Goal: Task Accomplishment & Management: Use online tool/utility

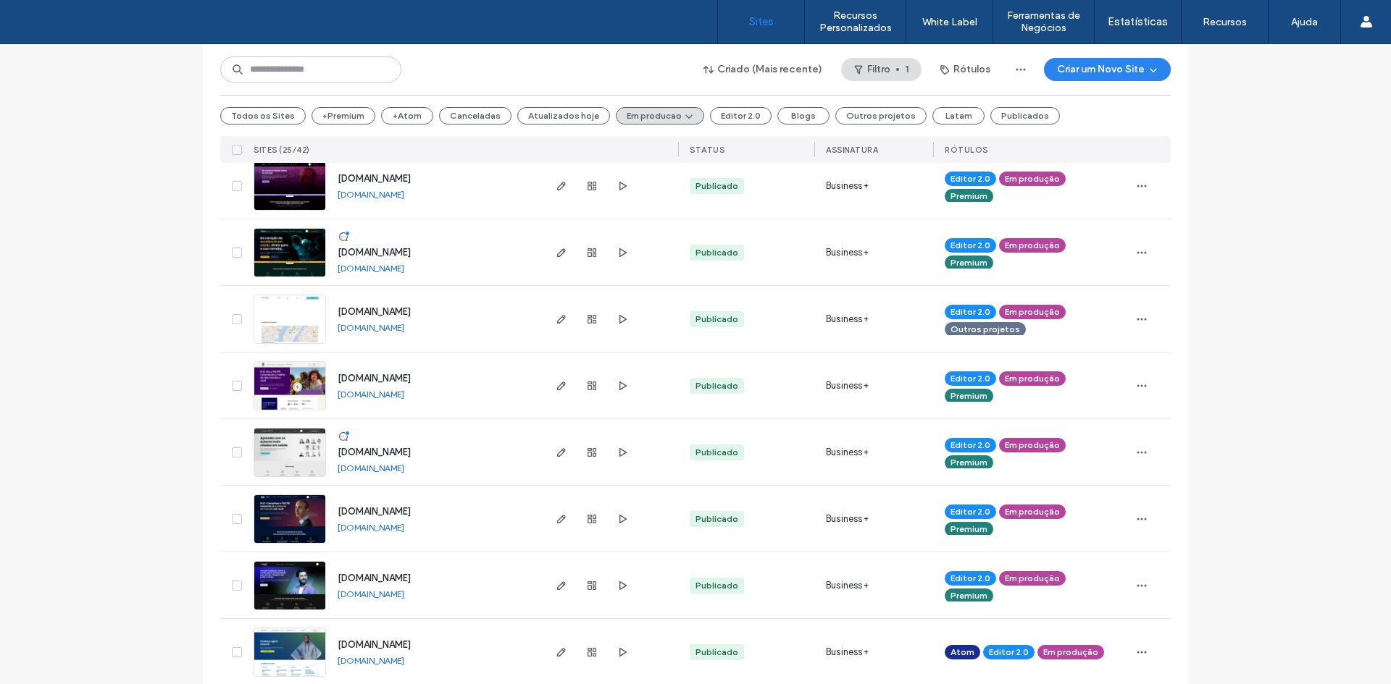
scroll to position [724, 0]
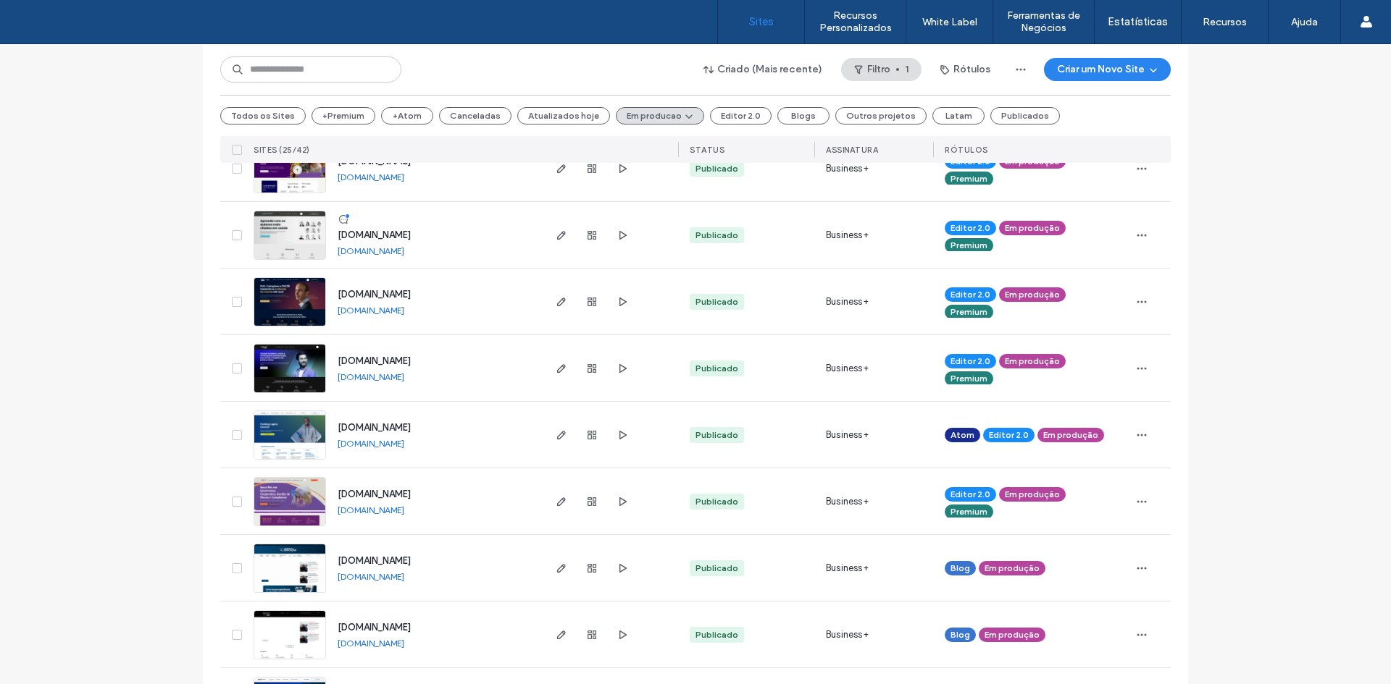
click at [134, 442] on div "Lista de sites Comece com um modelo Obtenha uma vantagem inicial com a IA Colet…" at bounding box center [695, 303] width 1391 height 1966
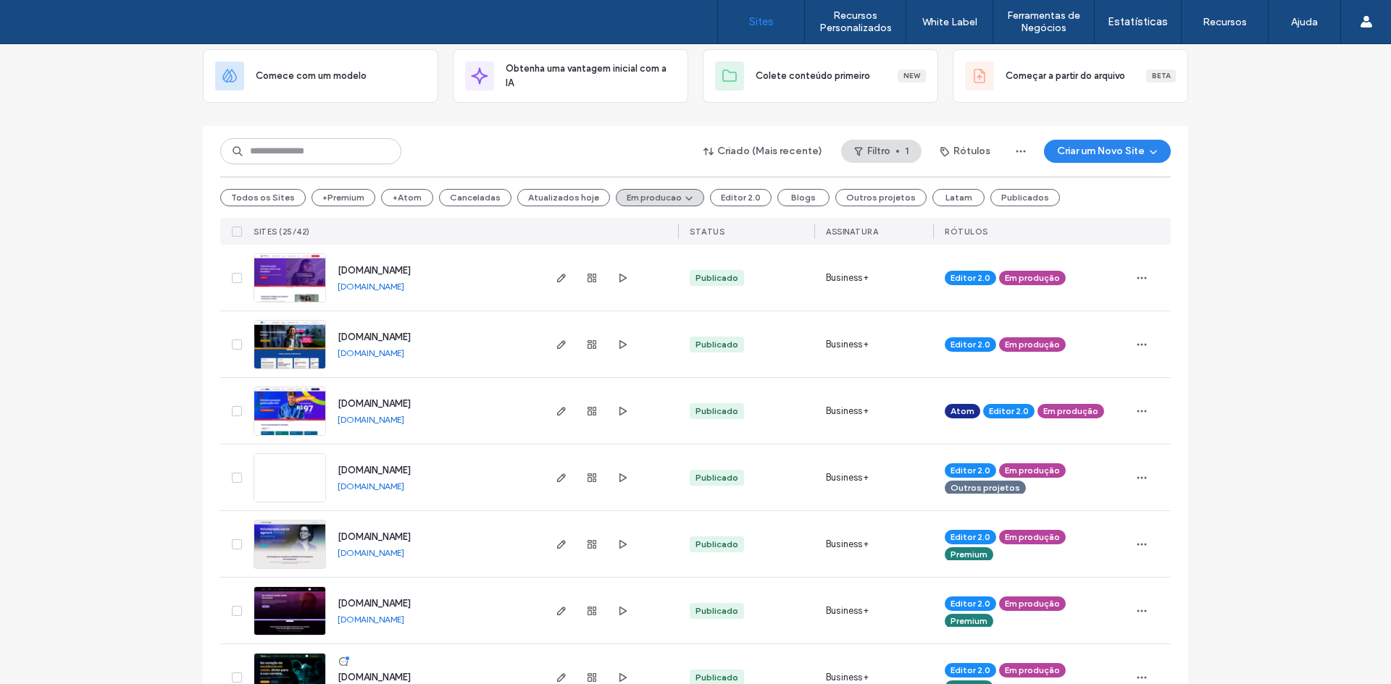
scroll to position [151, 0]
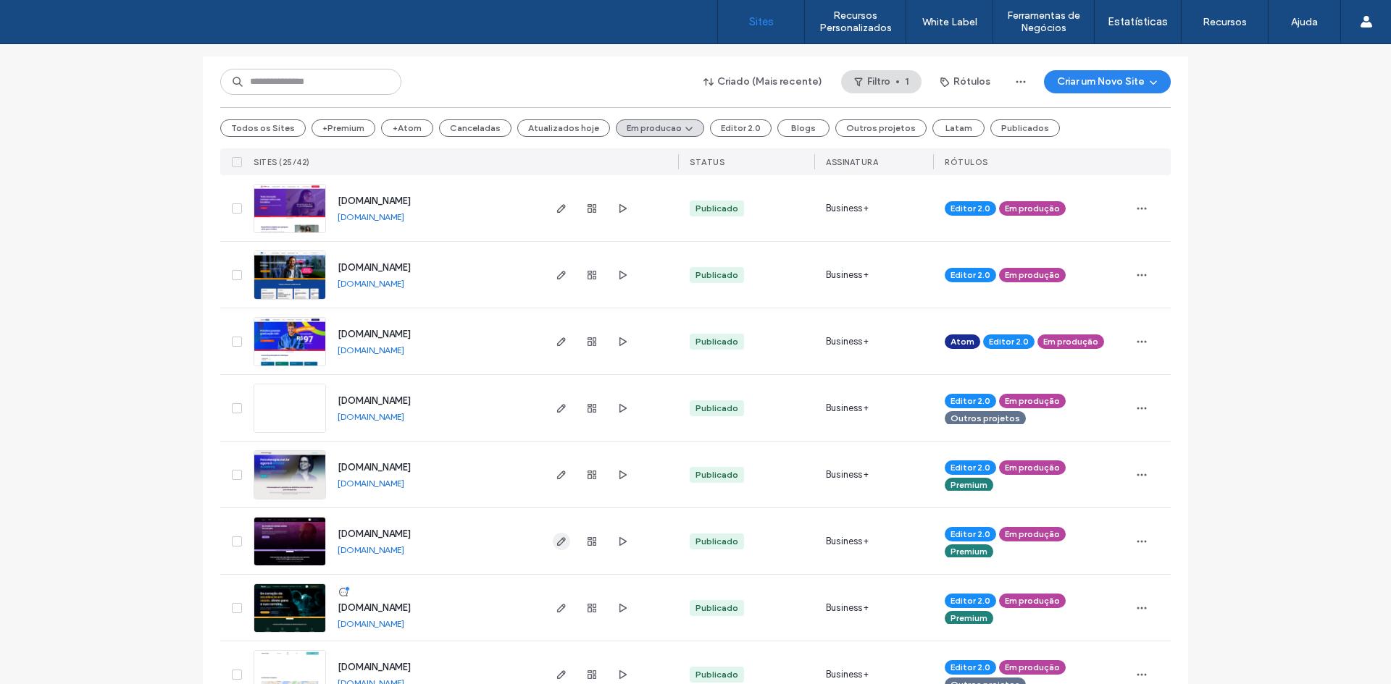
click at [560, 540] on use "button" at bounding box center [561, 541] width 9 height 9
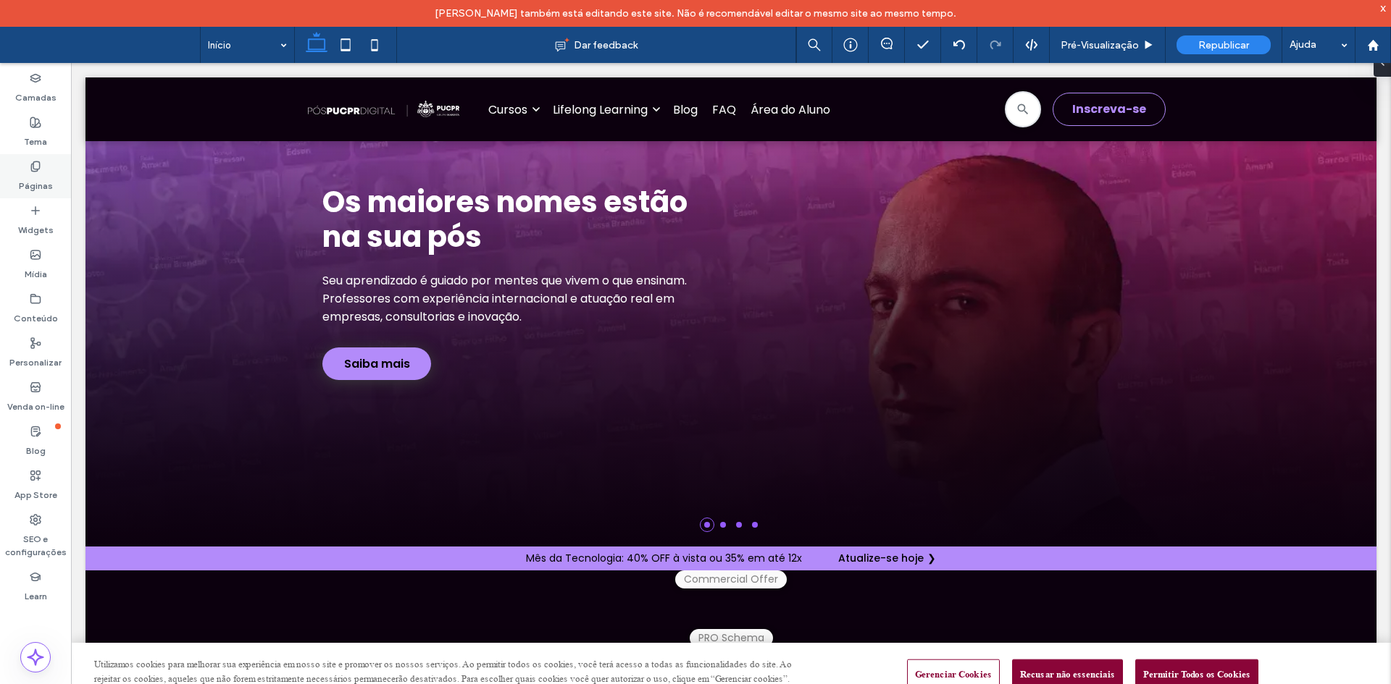
click at [30, 178] on label "Páginas" at bounding box center [36, 182] width 34 height 20
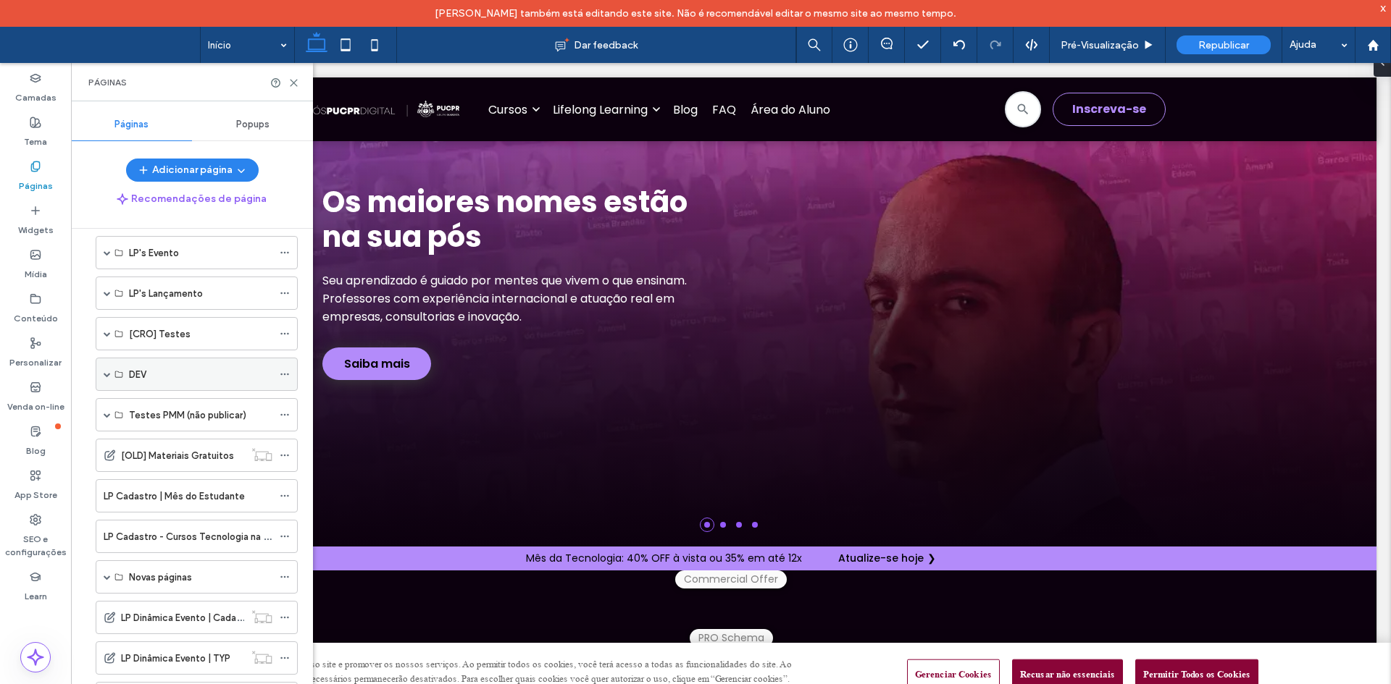
scroll to position [942, 0]
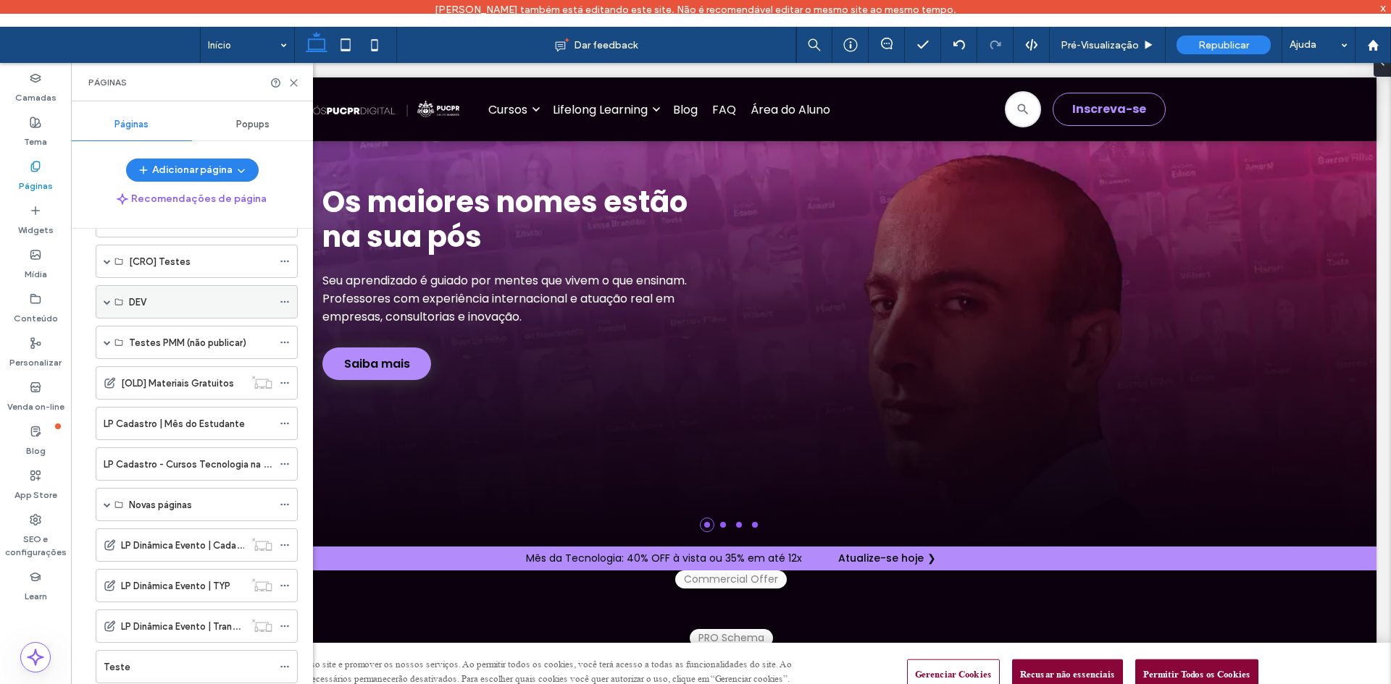
click at [111, 303] on div "DEV" at bounding box center [197, 301] width 202 height 33
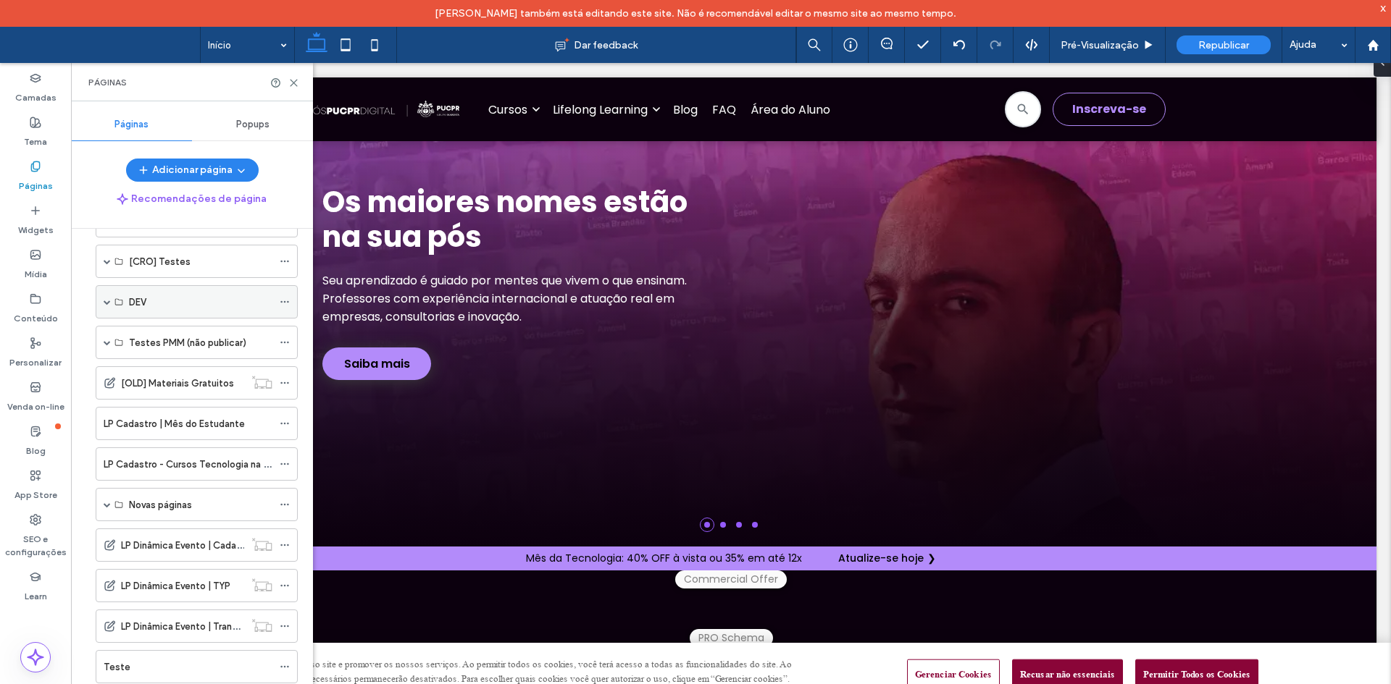
click at [106, 301] on span at bounding box center [107, 301] width 7 height 7
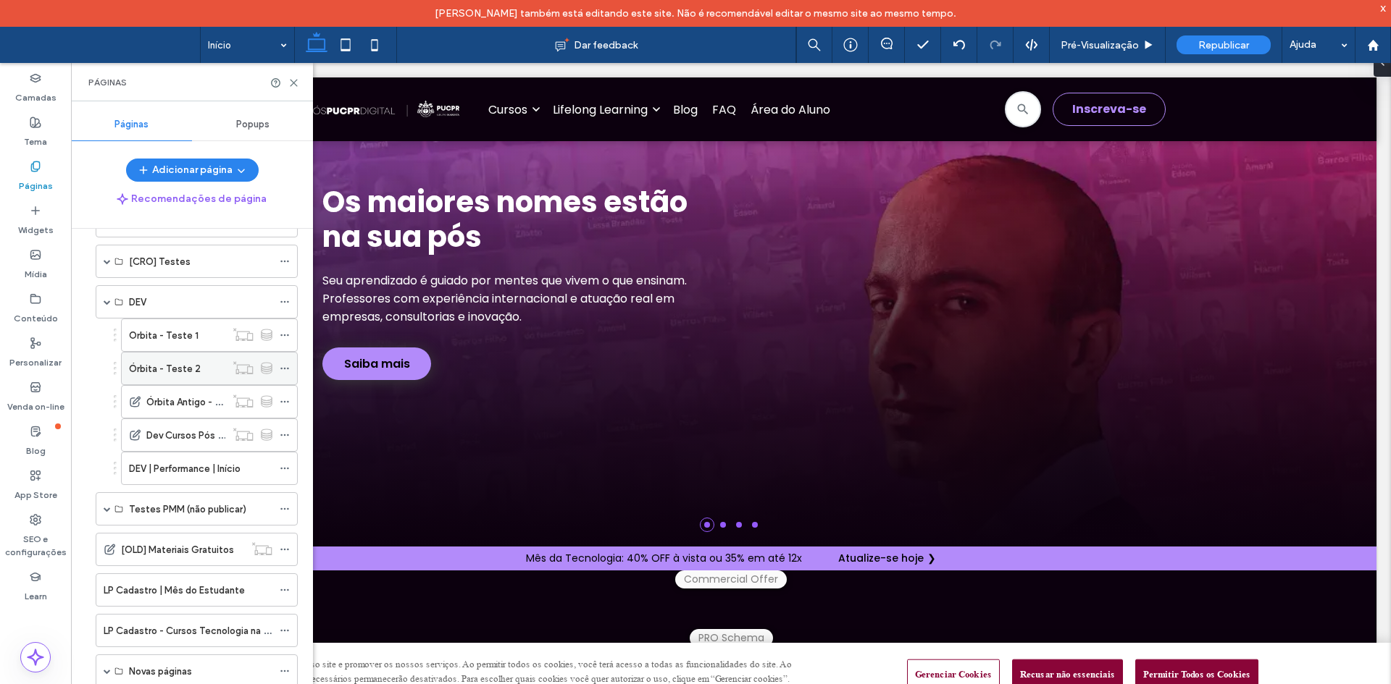
click at [283, 367] on icon at bounding box center [285, 369] width 10 height 10
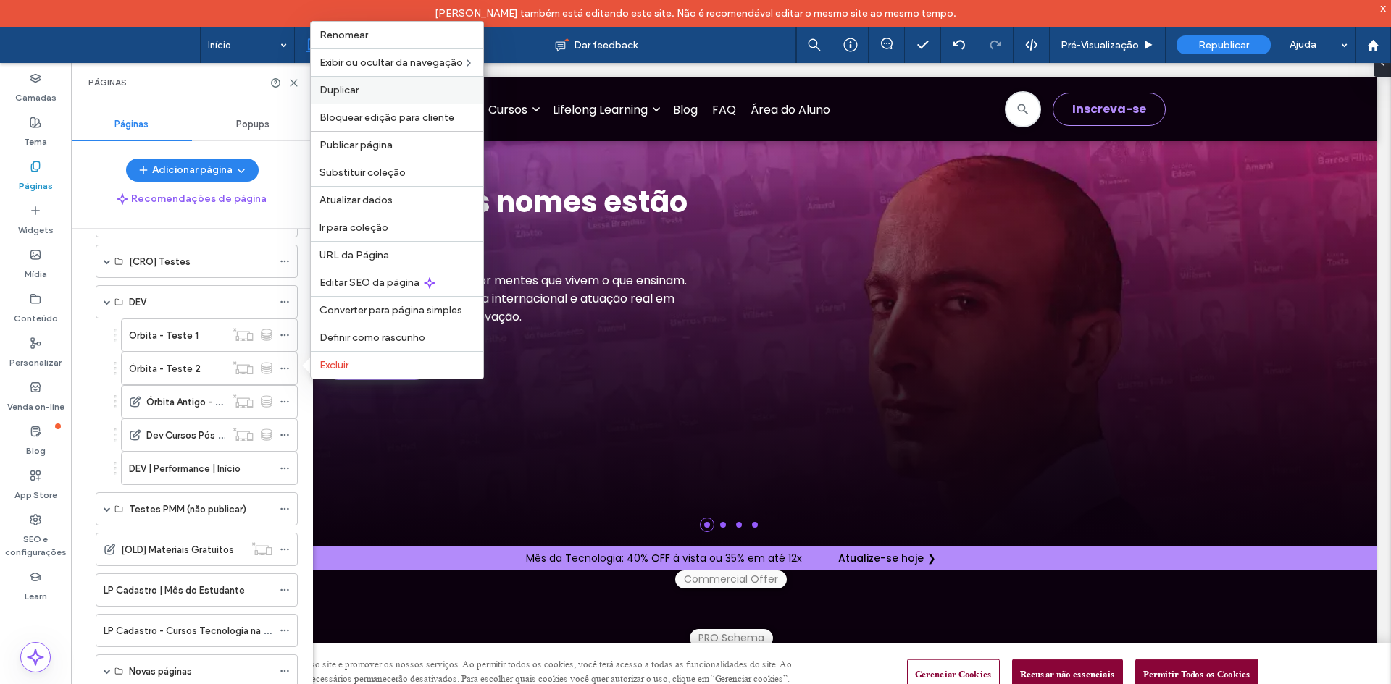
click at [361, 86] on label "Duplicar" at bounding box center [396, 90] width 155 height 12
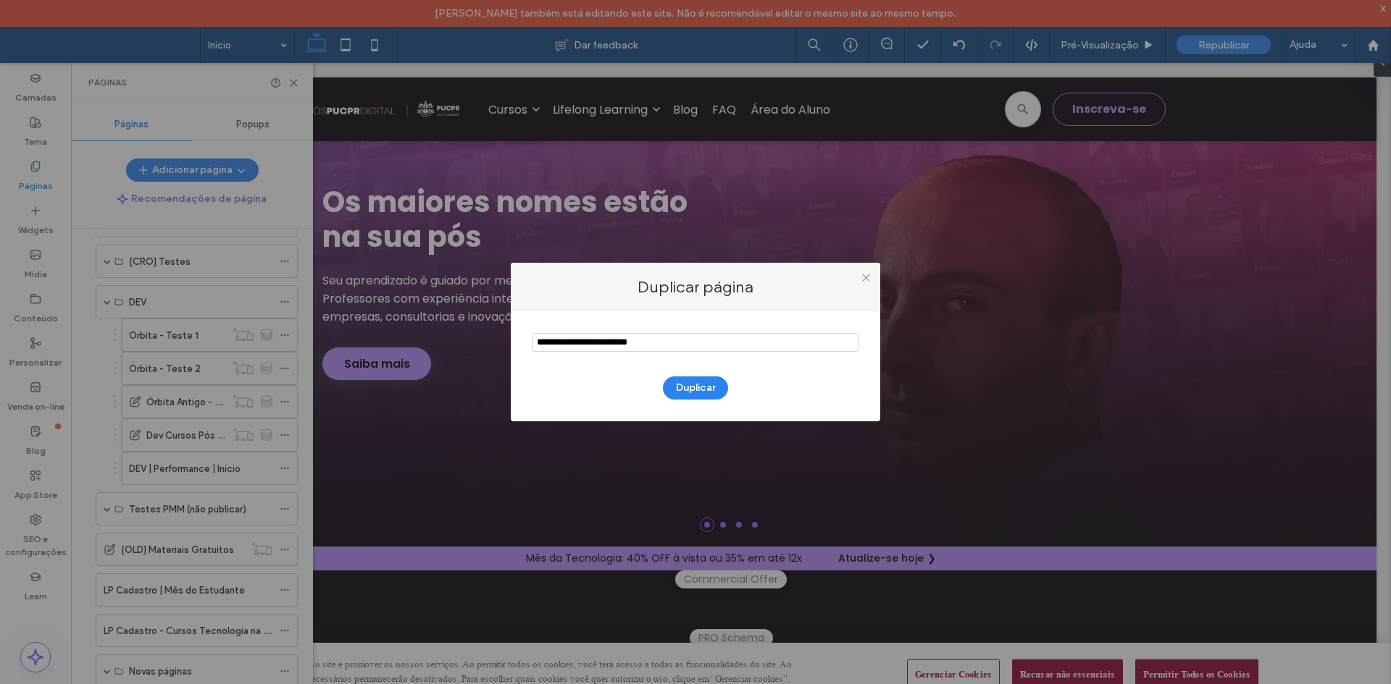
drag, startPoint x: 659, startPoint y: 341, endPoint x: 426, endPoint y: 323, distance: 233.9
click at [429, 324] on div "Duplicar página Duplicar" at bounding box center [695, 342] width 1391 height 684
type input "**********"
click at [708, 393] on button "Duplicar" at bounding box center [695, 388] width 65 height 23
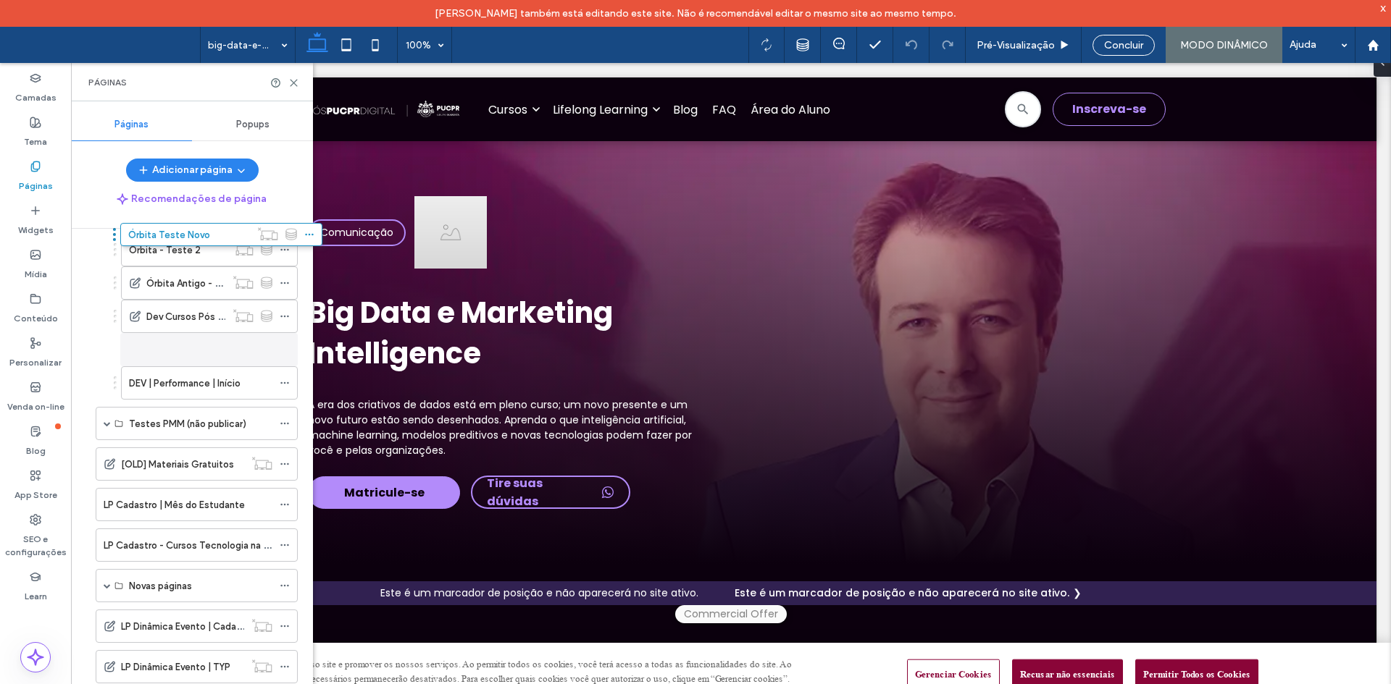
scroll to position [988, 0]
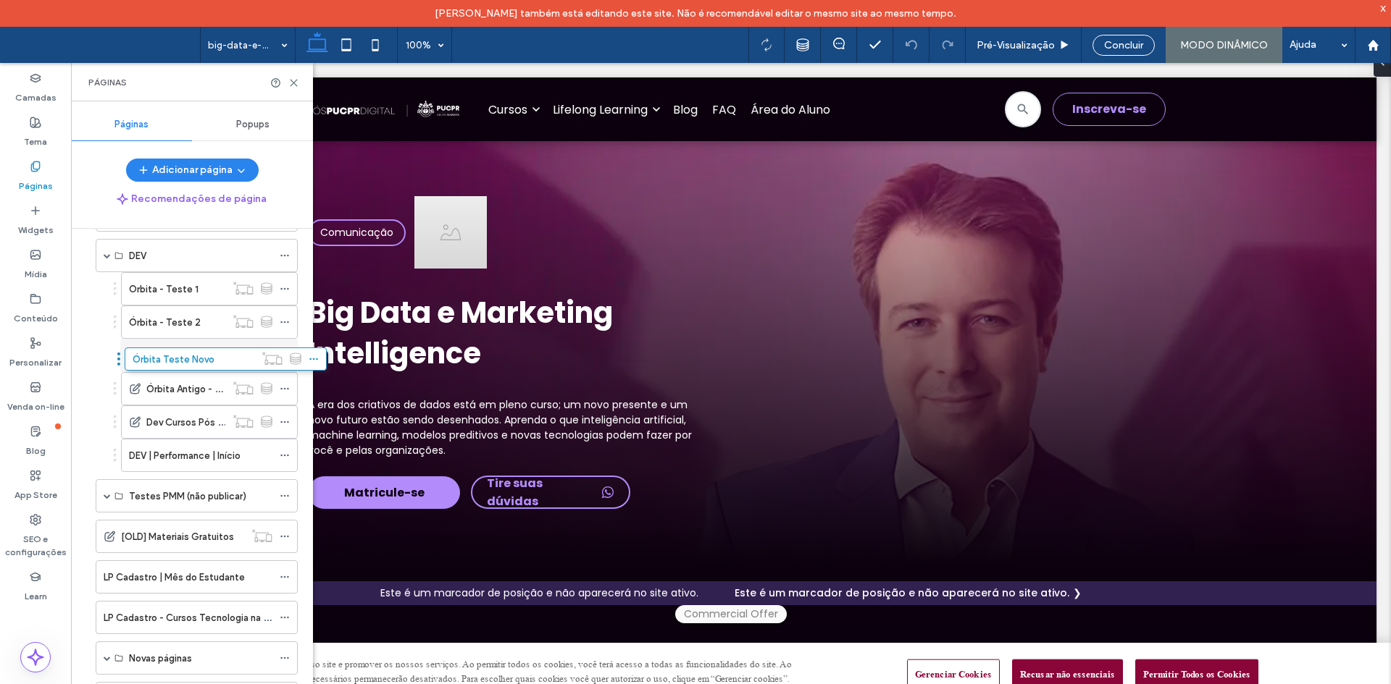
drag, startPoint x: 138, startPoint y: 658, endPoint x: 167, endPoint y: 372, distance: 288.3
click at [288, 353] on icon at bounding box center [285, 356] width 10 height 10
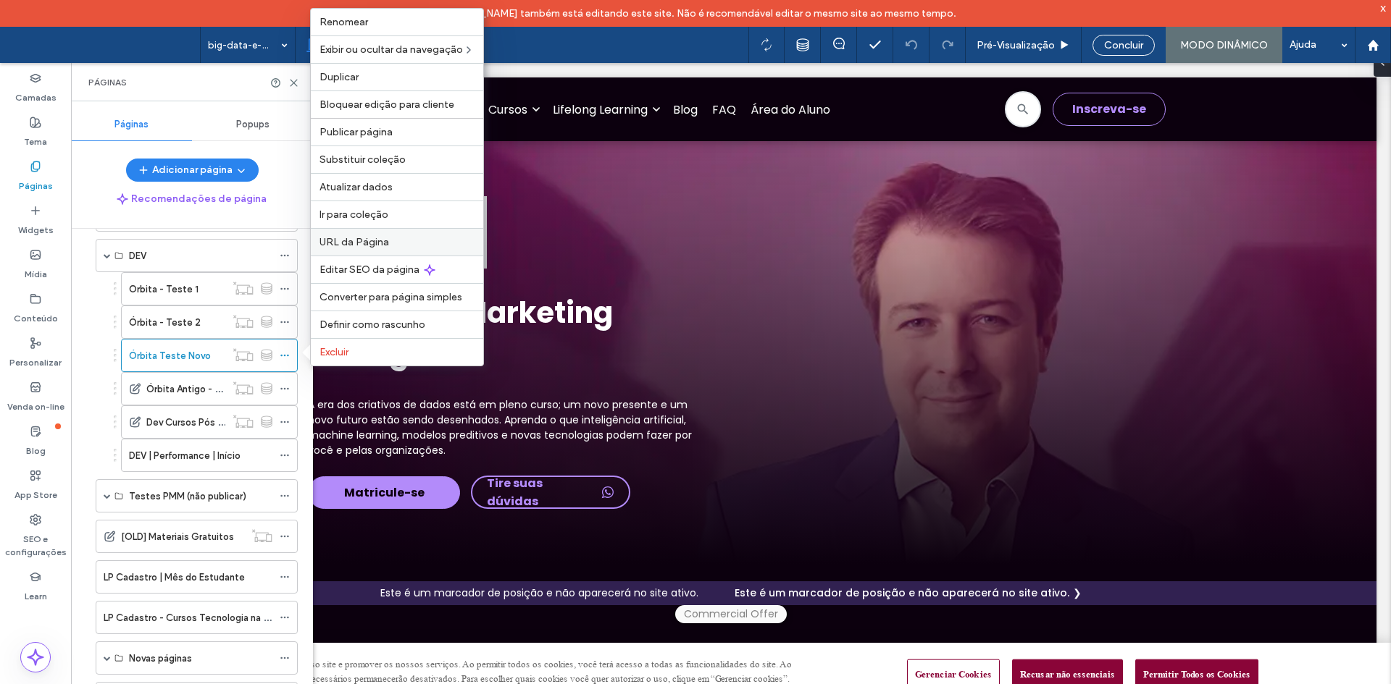
click at [367, 238] on span "URL da Página" at bounding box center [354, 242] width 70 height 12
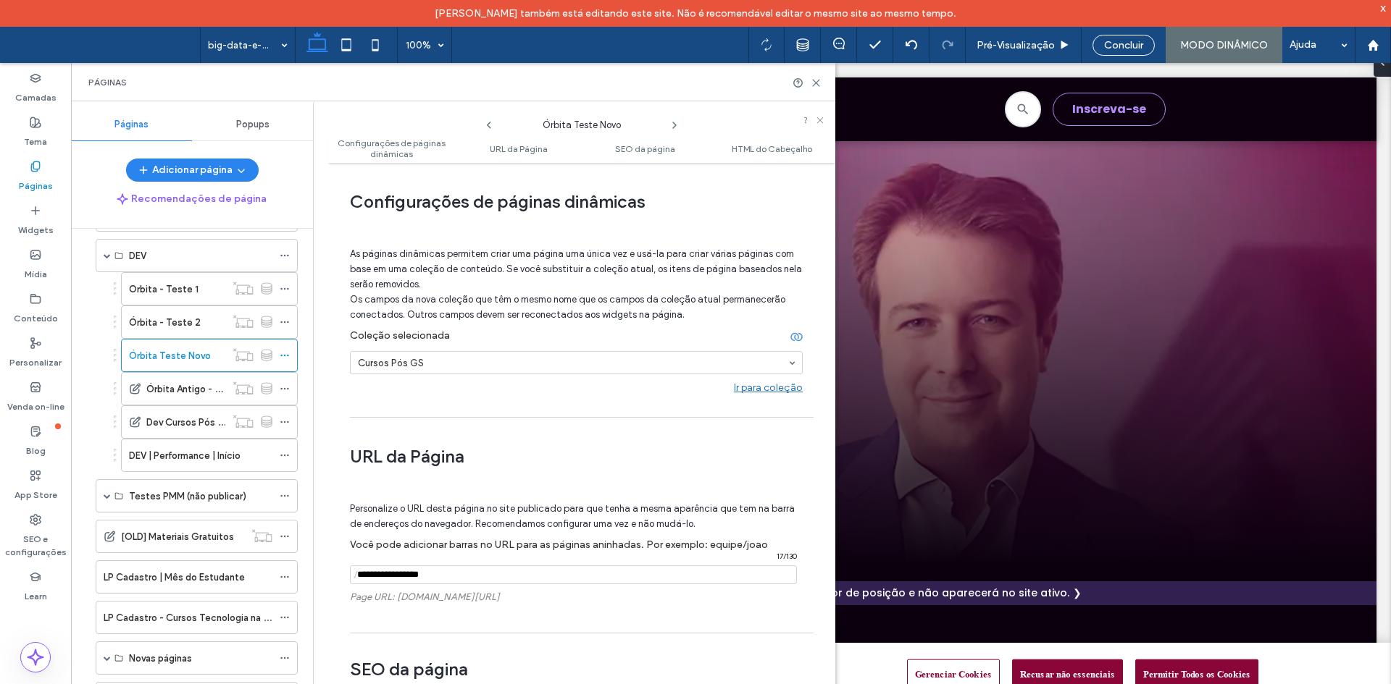
click at [429, 584] on input "notEmpty" at bounding box center [573, 575] width 447 height 19
paste input "**********"
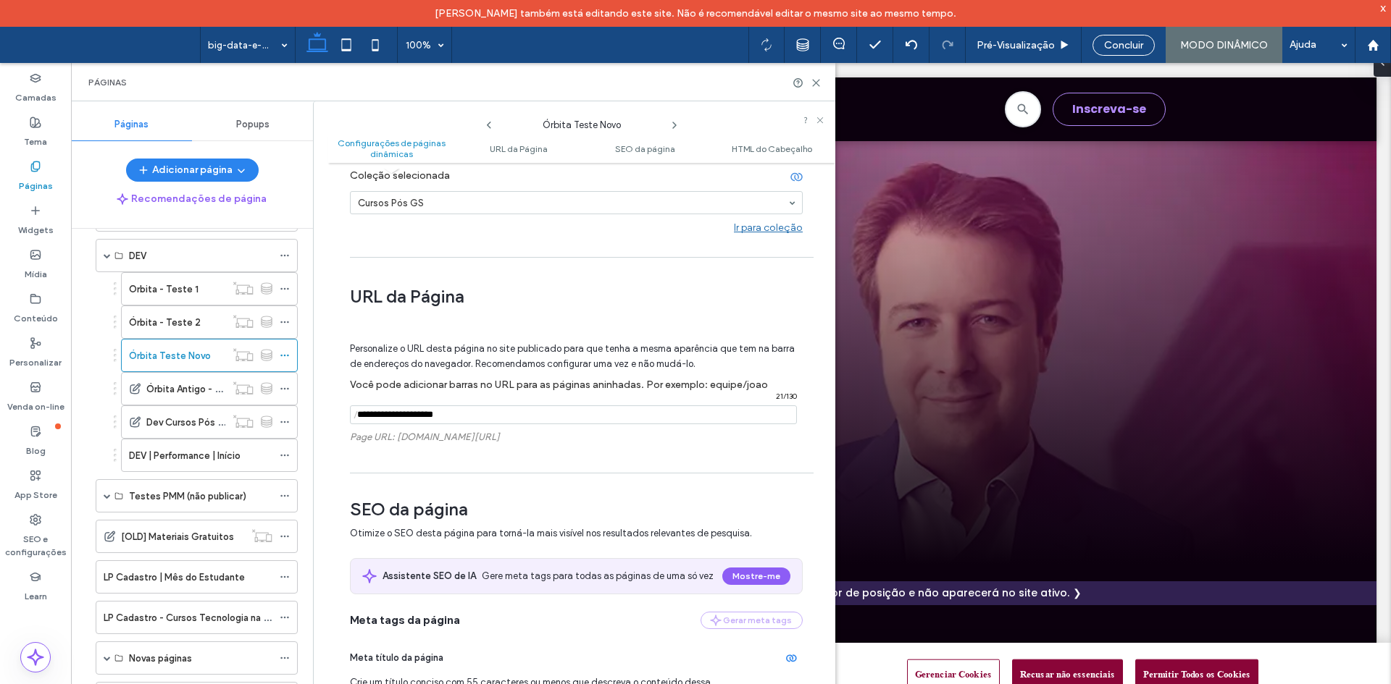
scroll to position [217, 0]
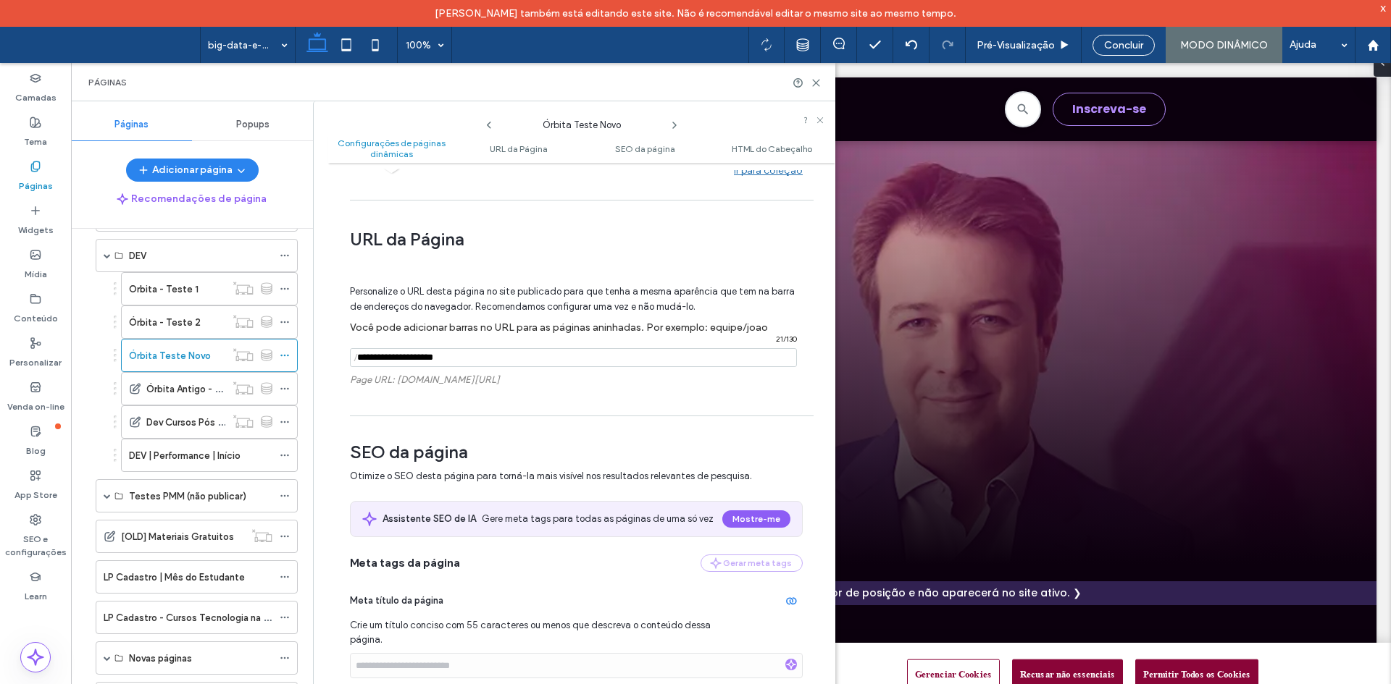
type input "**********"
drag, startPoint x: 623, startPoint y: 435, endPoint x: 861, endPoint y: 159, distance: 364.0
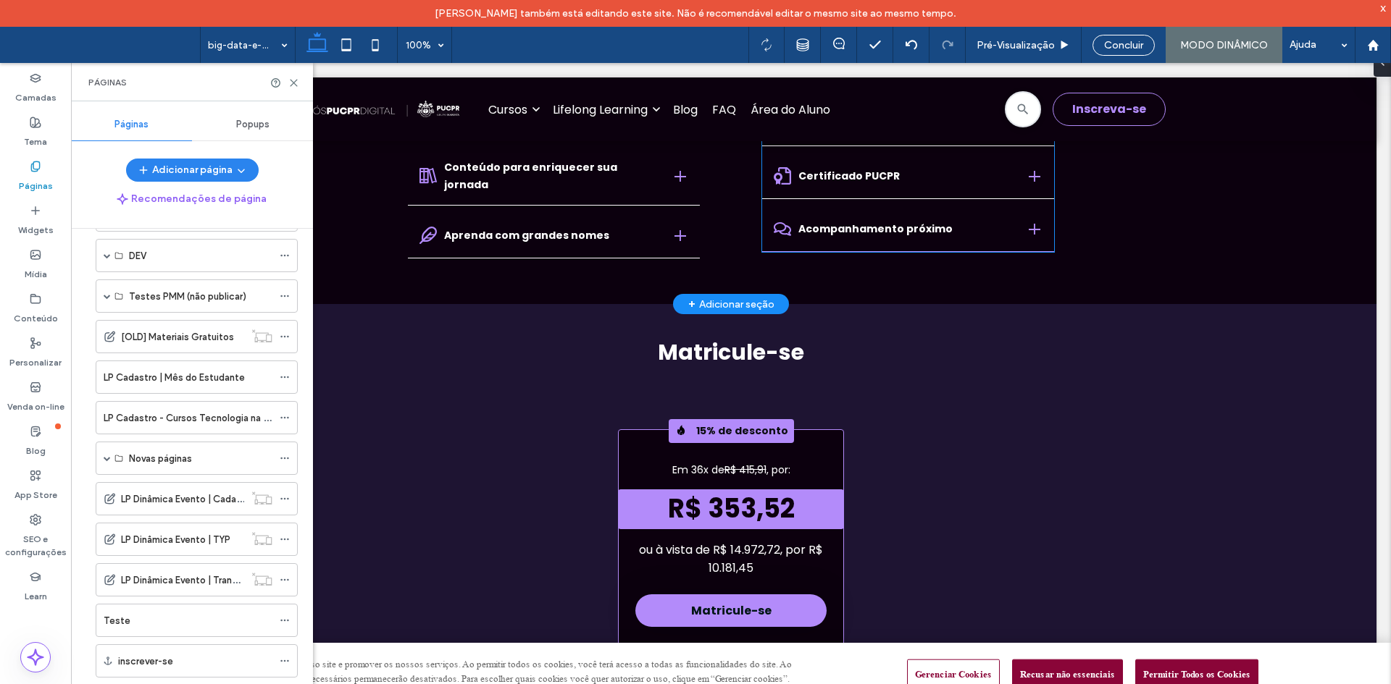
scroll to position [1738, 0]
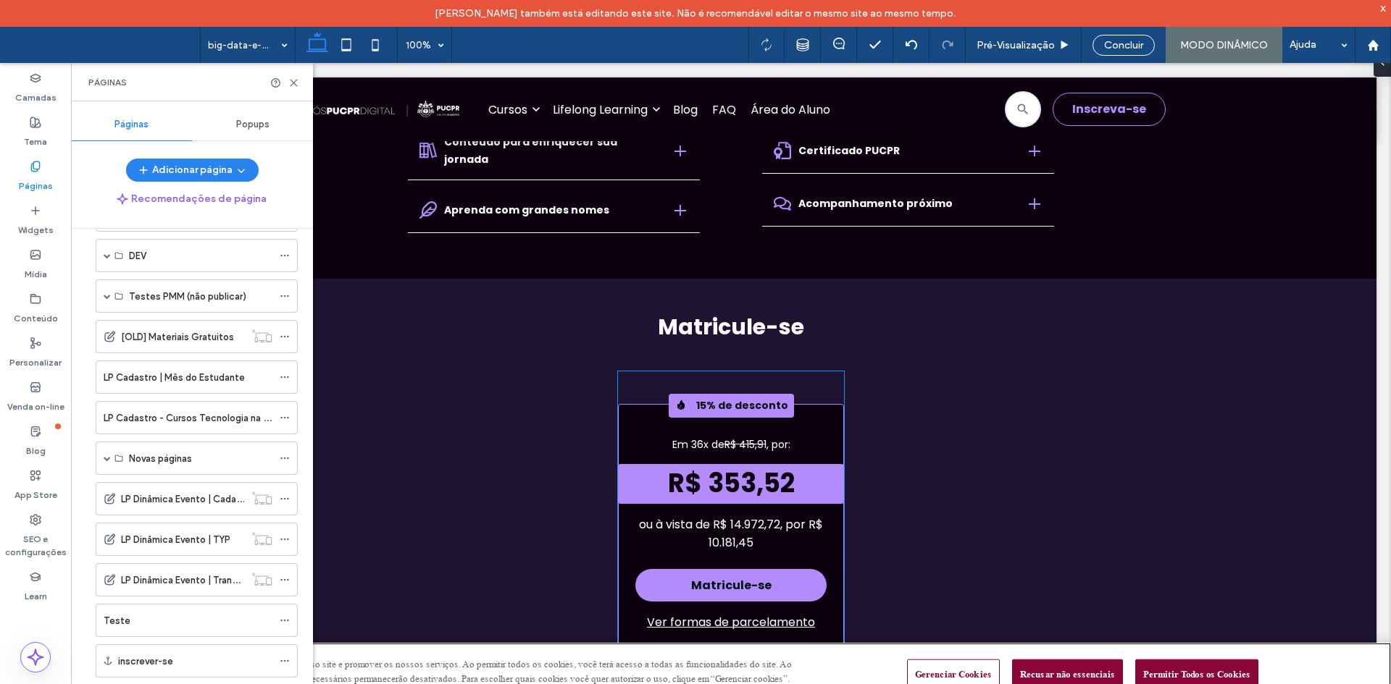
click at [699, 372] on div "15% de desconto Em 36x de R$ 415,91 , por: R$ 353,52 ou à vista de R$ 14.972,72…" at bounding box center [731, 551] width 226 height 359
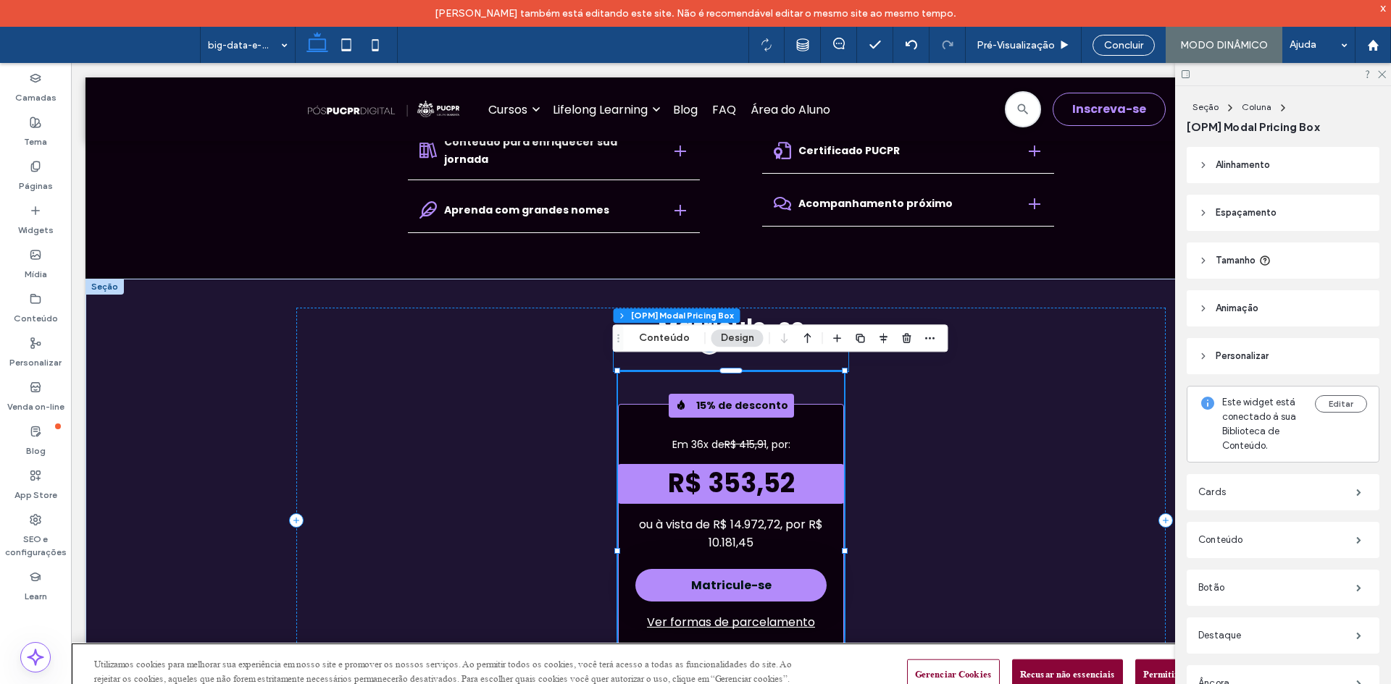
click at [616, 353] on div "**********" at bounding box center [730, 358] width 235 height 28
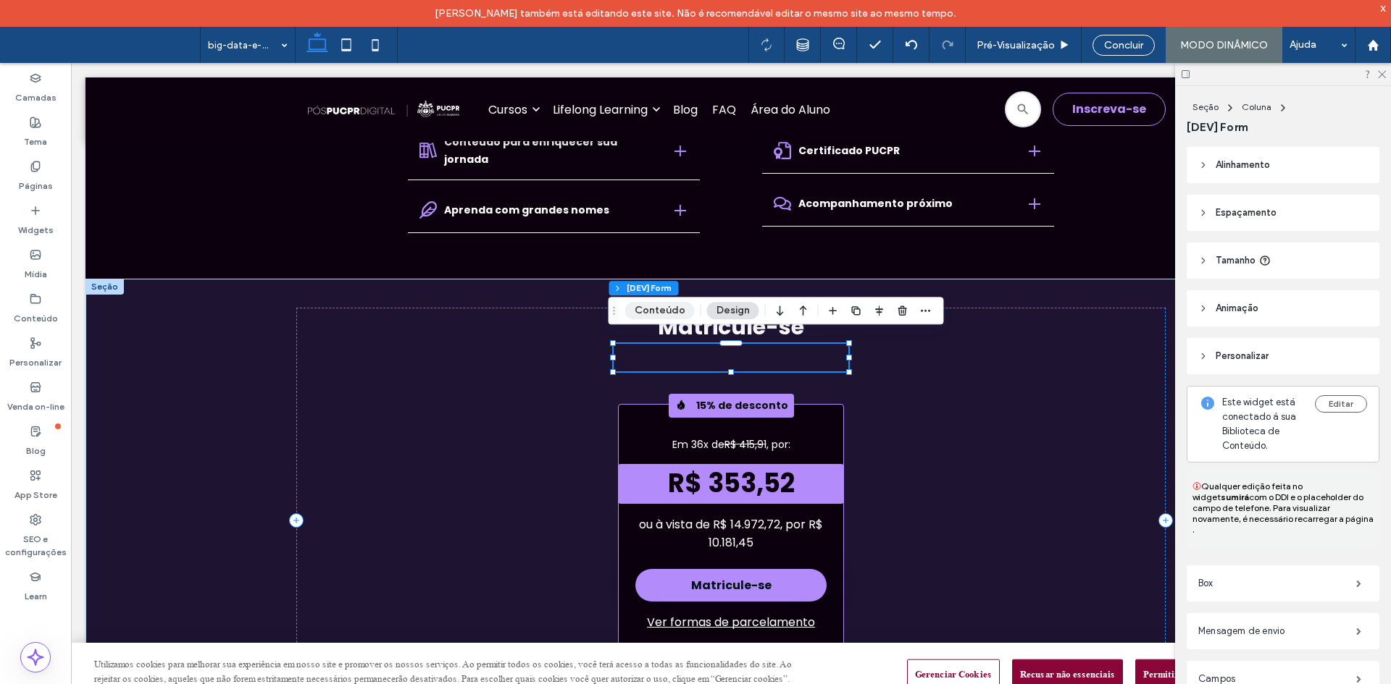
click at [653, 312] on button "Conteúdo" at bounding box center [660, 310] width 70 height 17
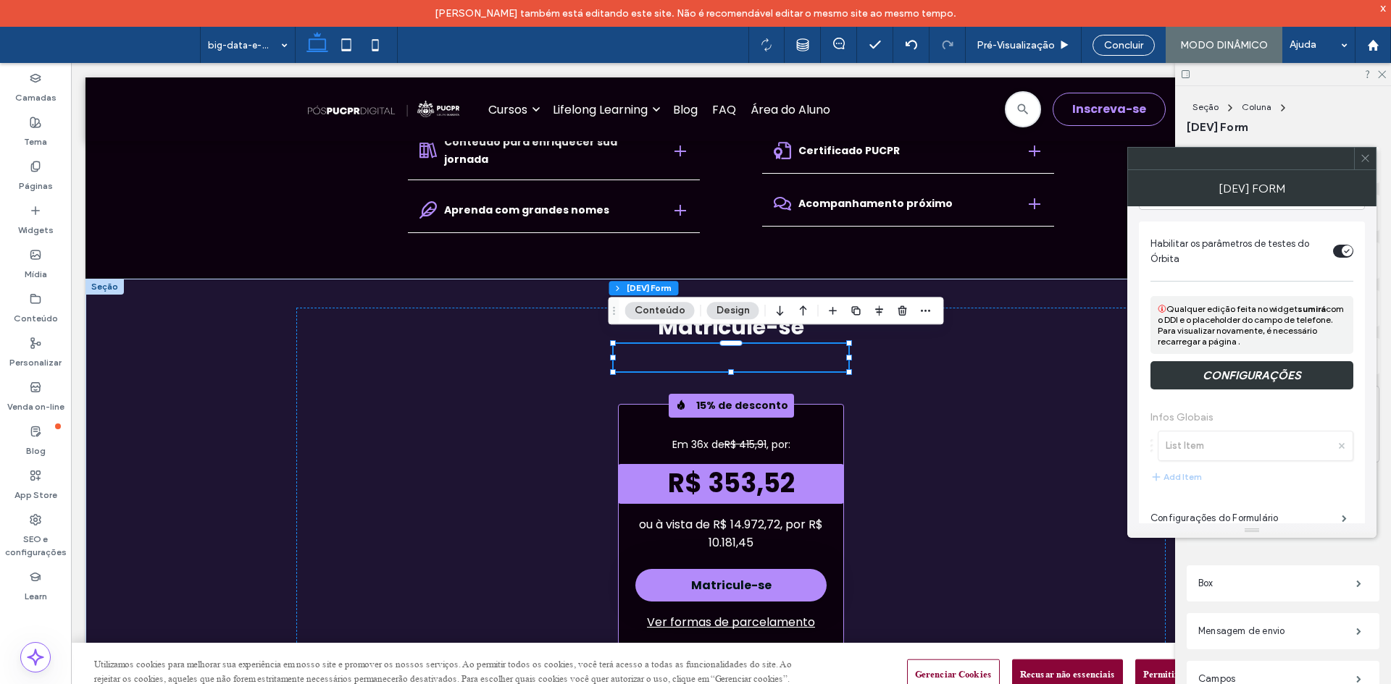
scroll to position [290, 0]
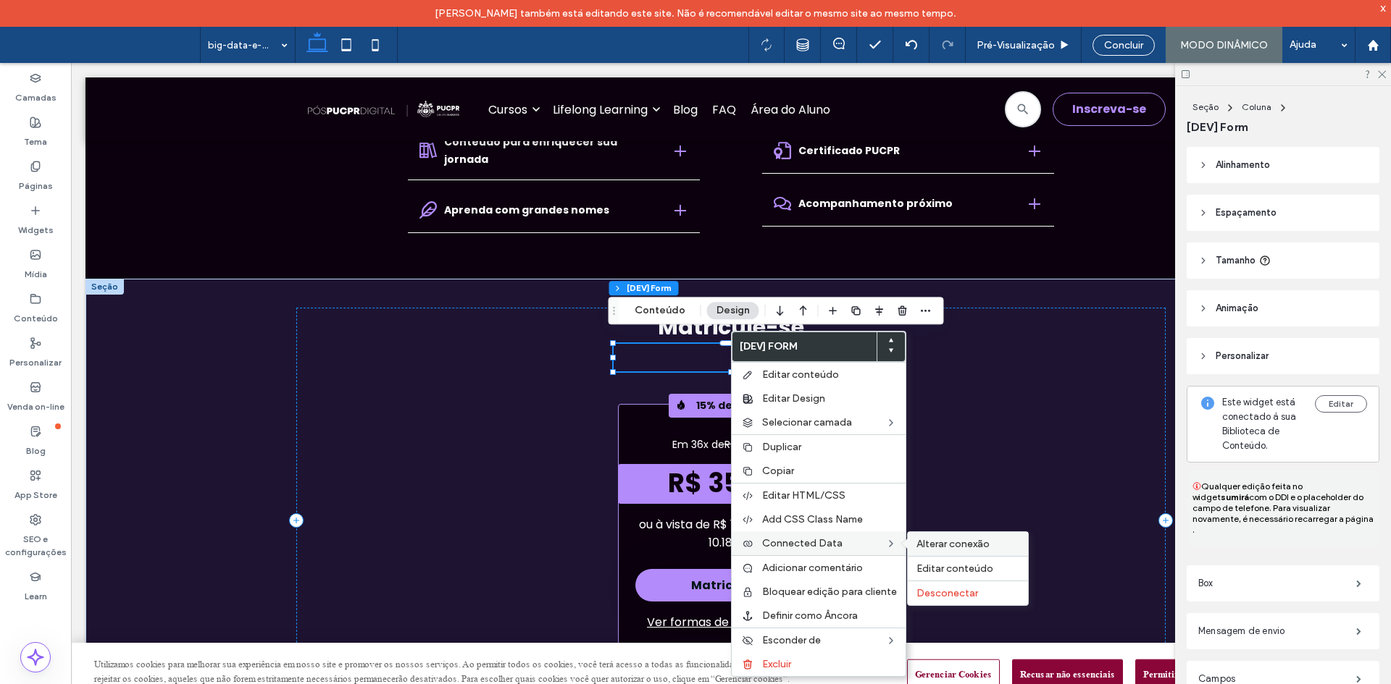
click at [934, 542] on span "Alterar conexão" at bounding box center [952, 544] width 73 height 12
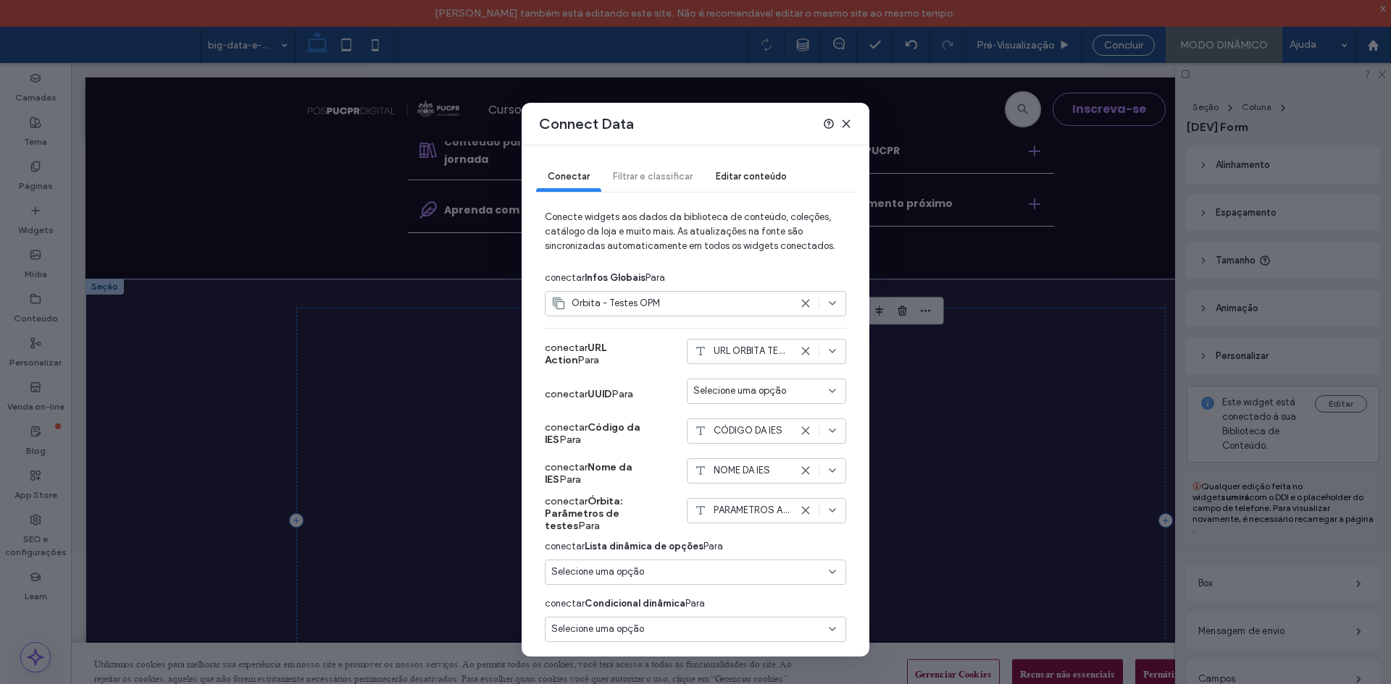
click at [802, 302] on use at bounding box center [805, 304] width 7 height 7
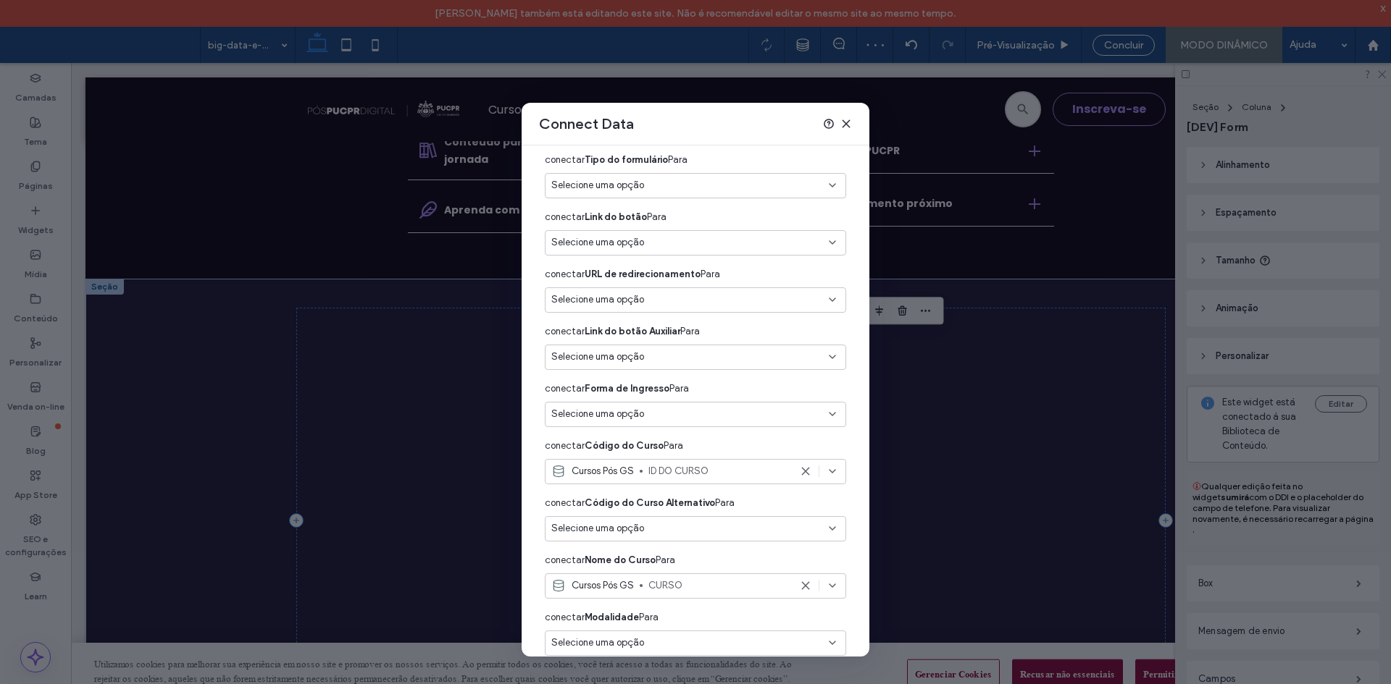
scroll to position [525, 0]
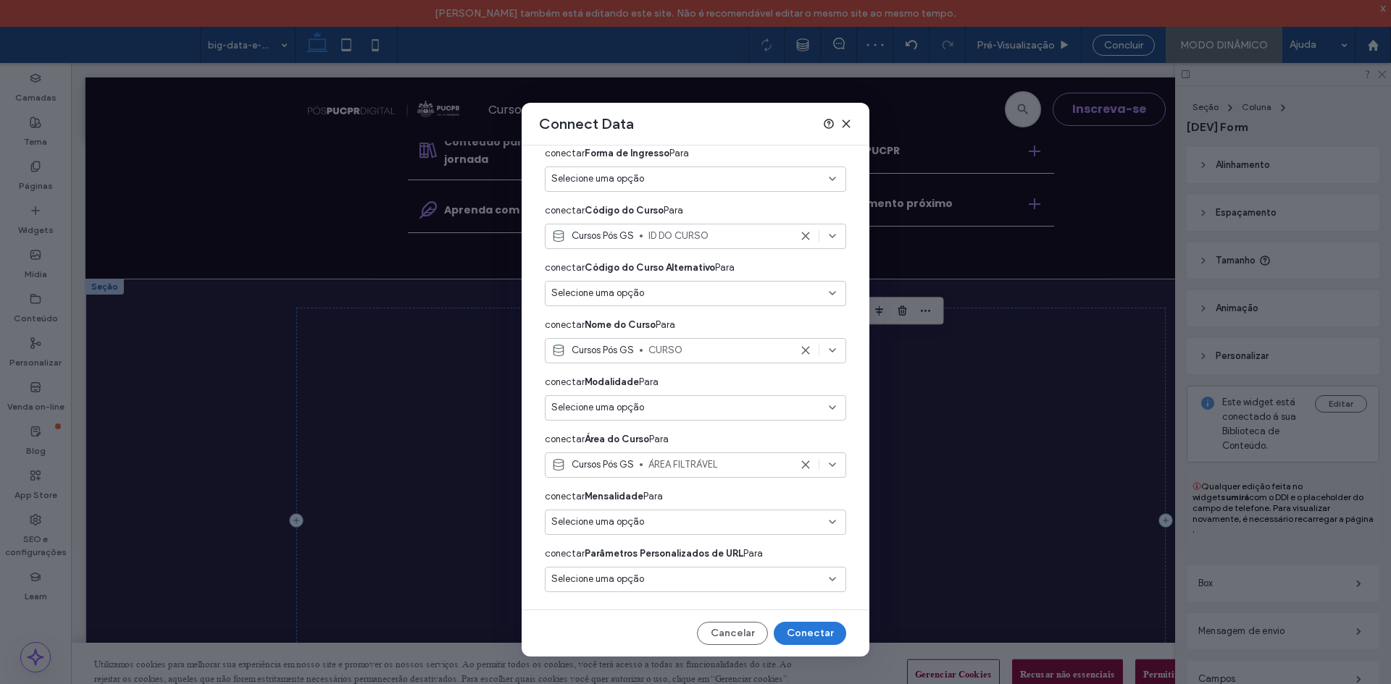
click at [813, 629] on button "Conectar" at bounding box center [809, 633] width 72 height 23
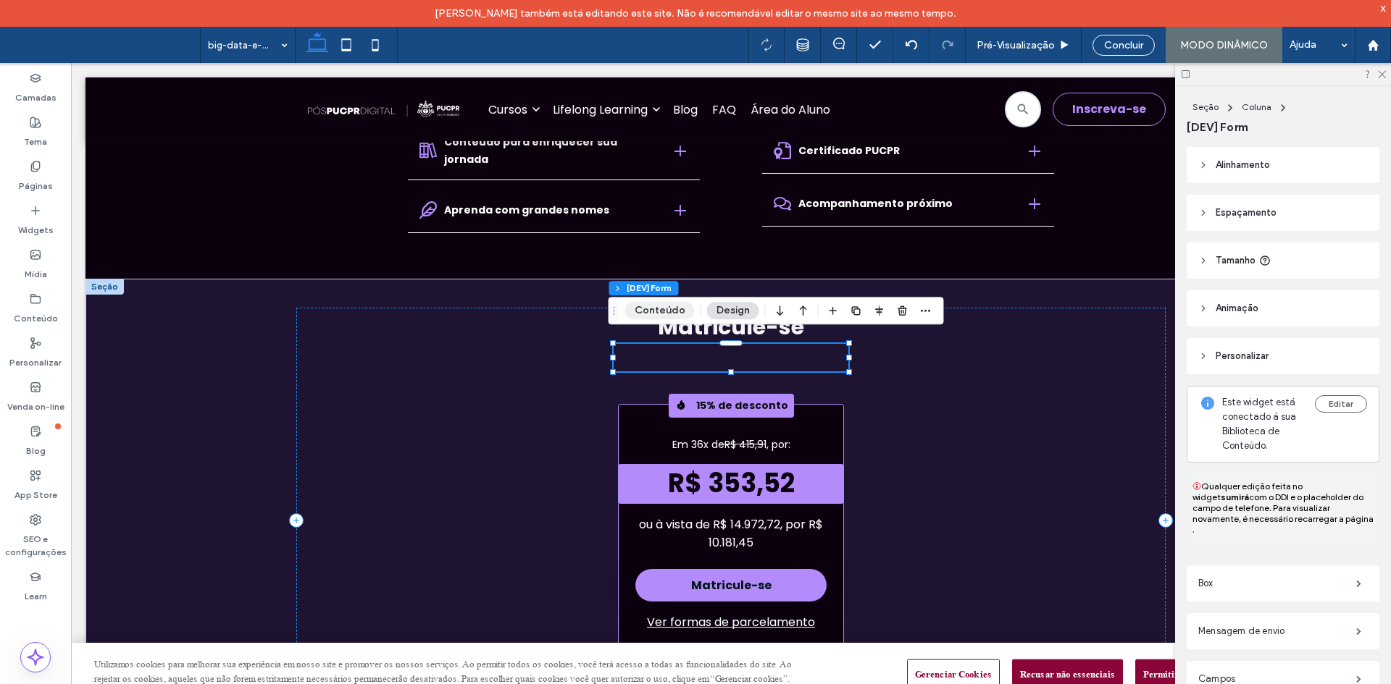
click at [642, 308] on button "Conteúdo" at bounding box center [660, 310] width 70 height 17
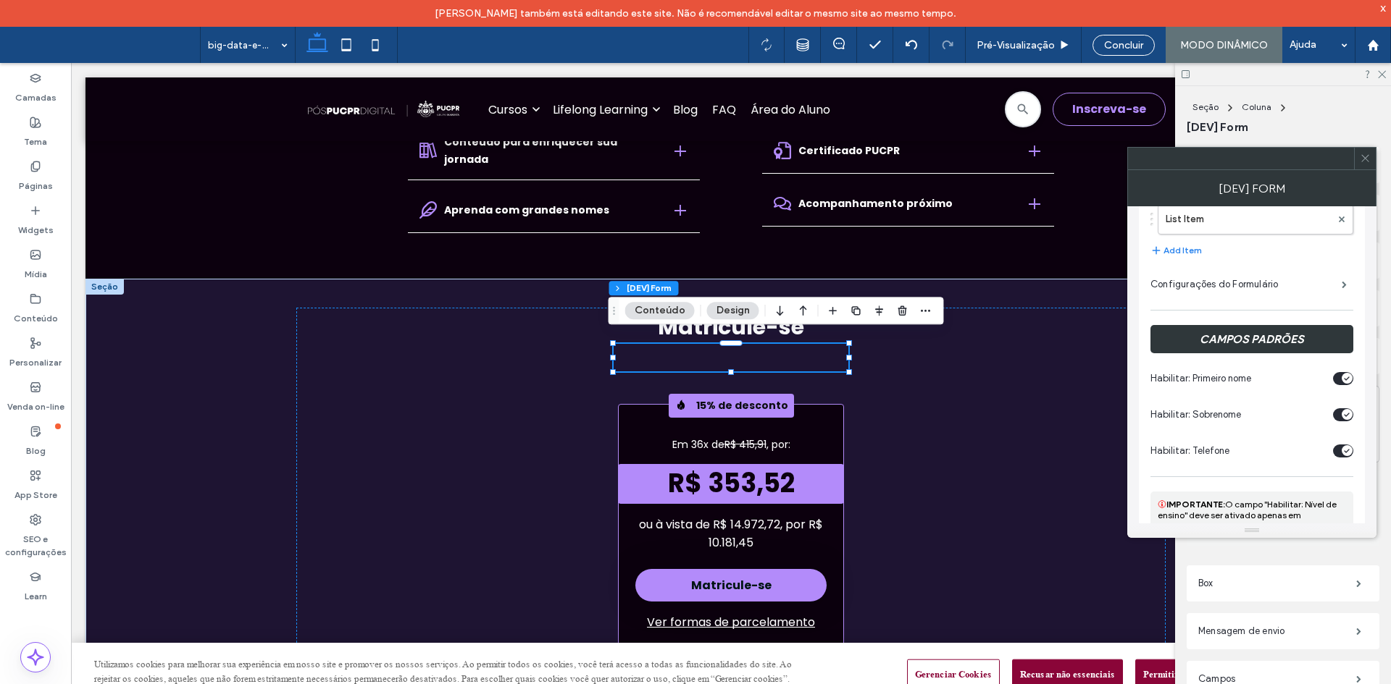
scroll to position [72, 0]
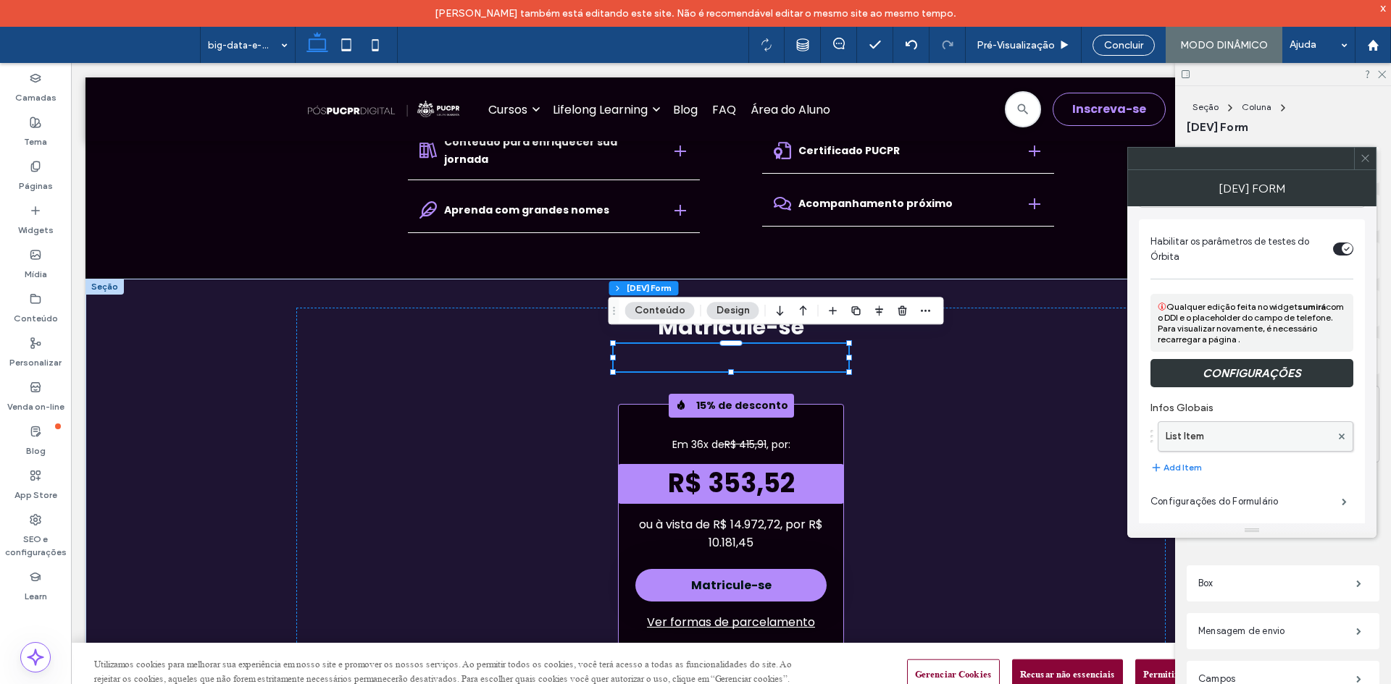
click at [1245, 444] on label "List Item" at bounding box center [1247, 436] width 165 height 29
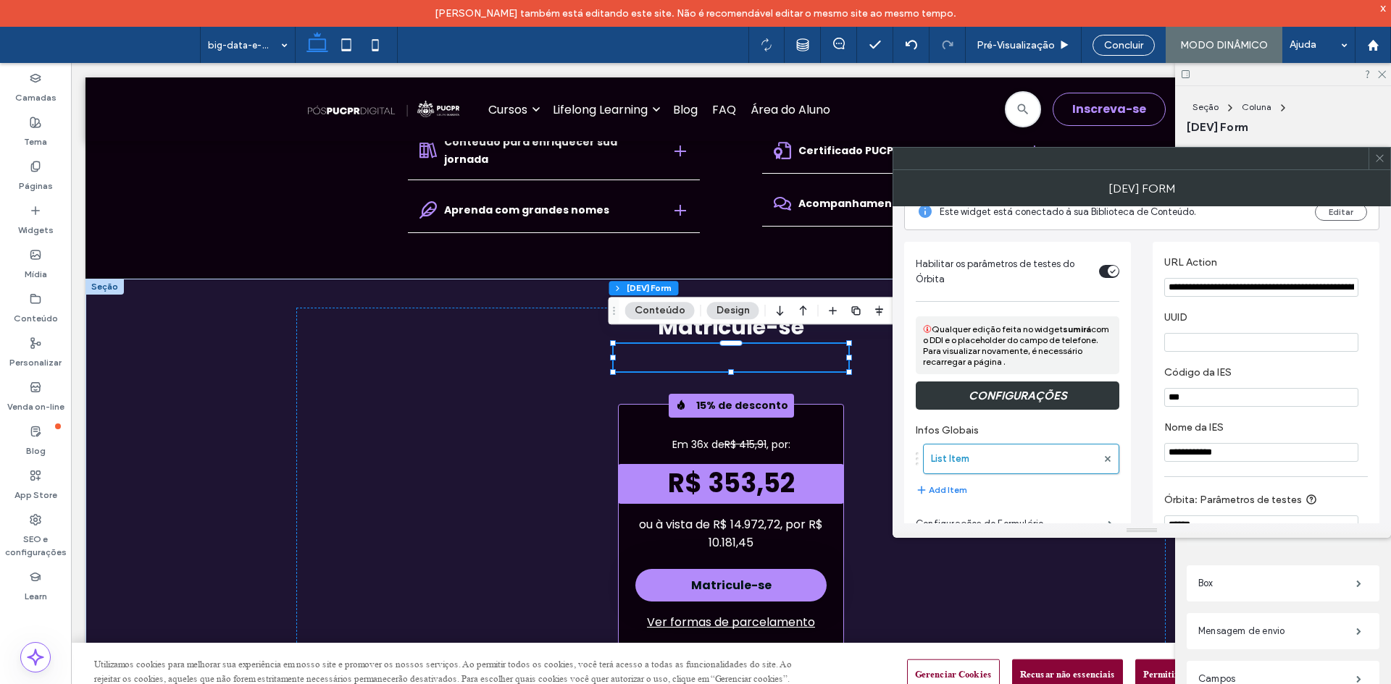
scroll to position [0, 0]
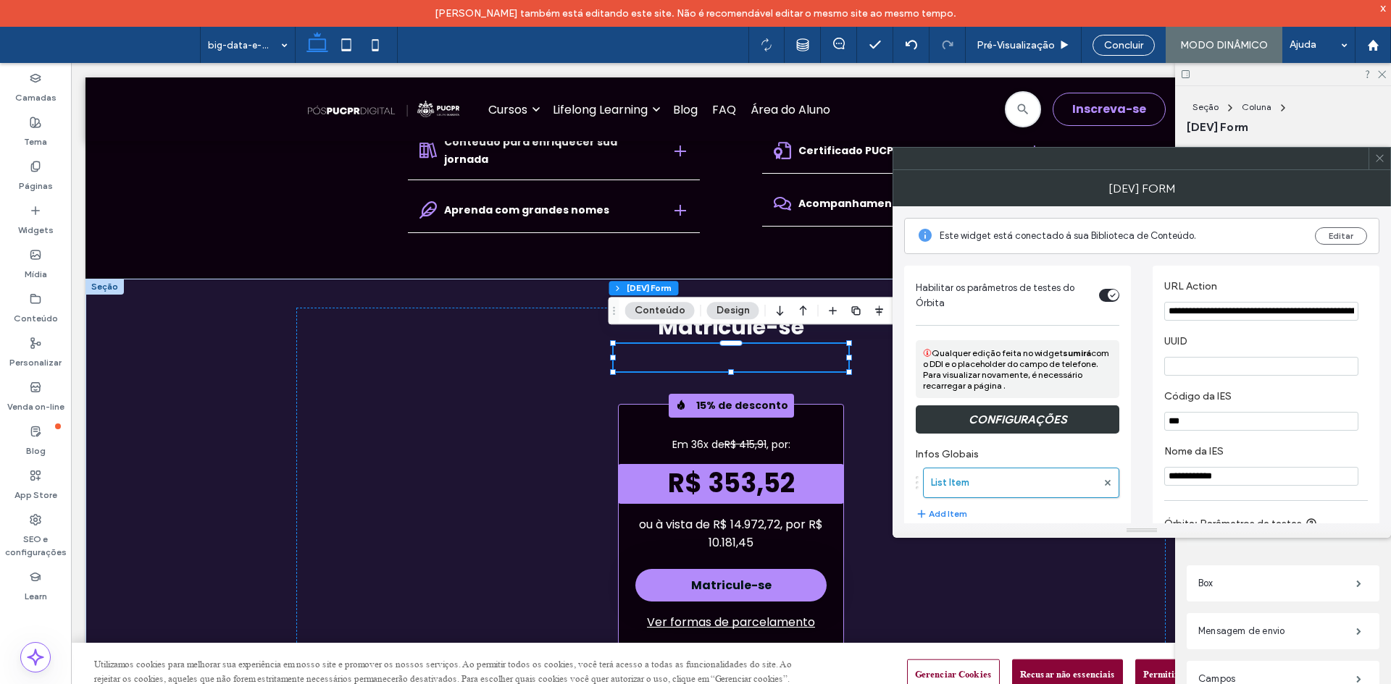
click at [1237, 315] on input "**********" at bounding box center [1261, 311] width 194 height 19
drag, startPoint x: 1237, startPoint y: 315, endPoint x: 1249, endPoint y: 315, distance: 12.3
click at [1249, 315] on input "**********" at bounding box center [1261, 311] width 194 height 19
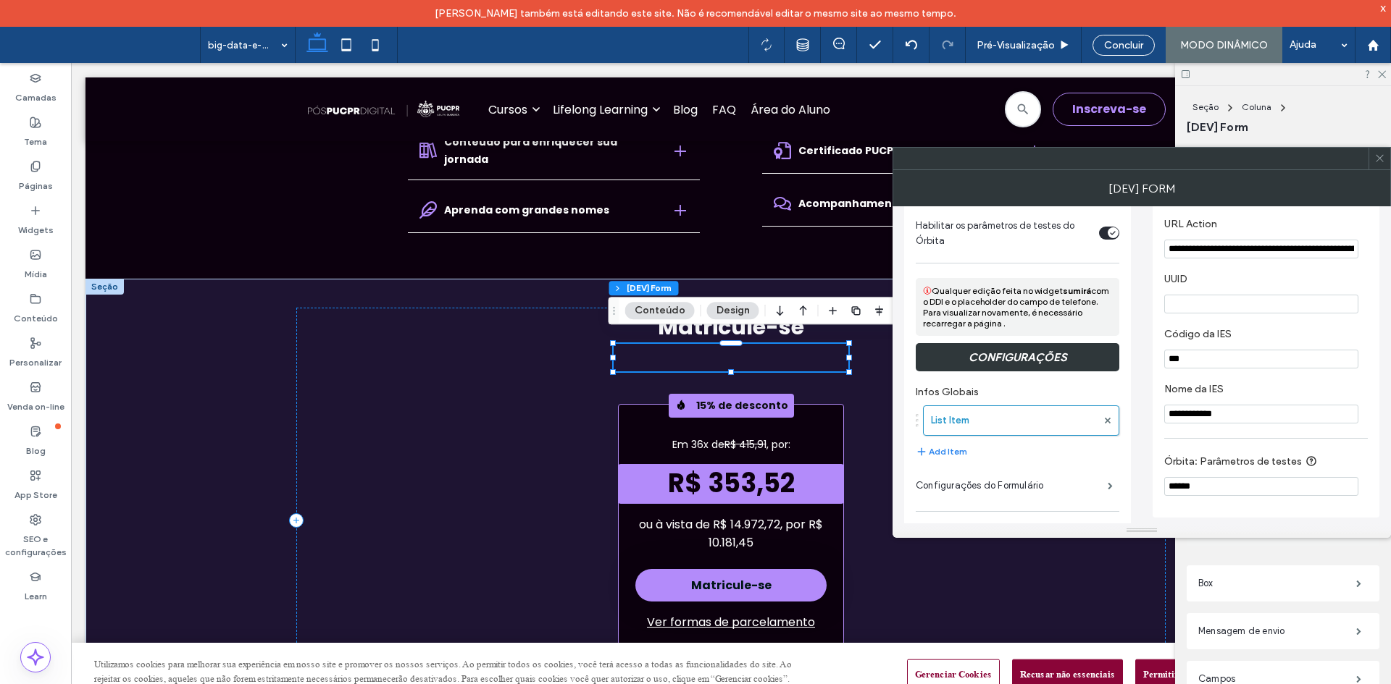
scroll to position [145, 0]
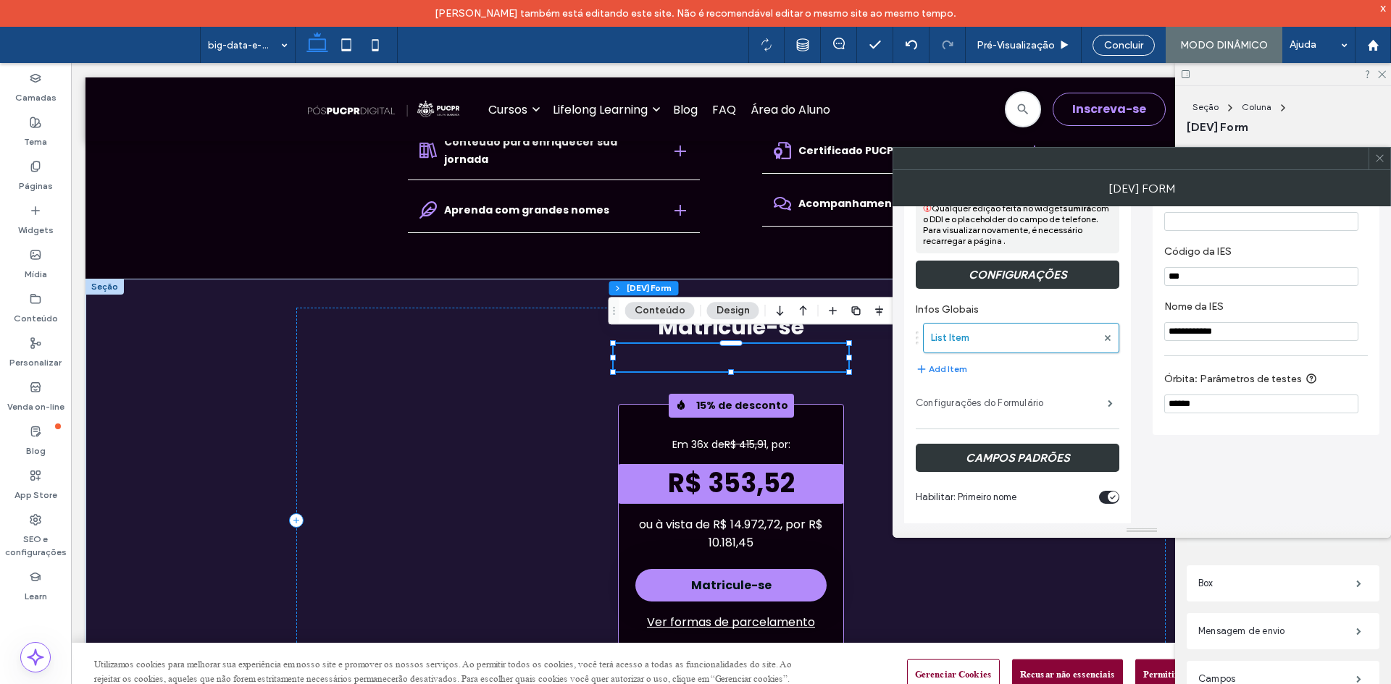
drag, startPoint x: 1233, startPoint y: 404, endPoint x: 1046, endPoint y: 401, distance: 187.6
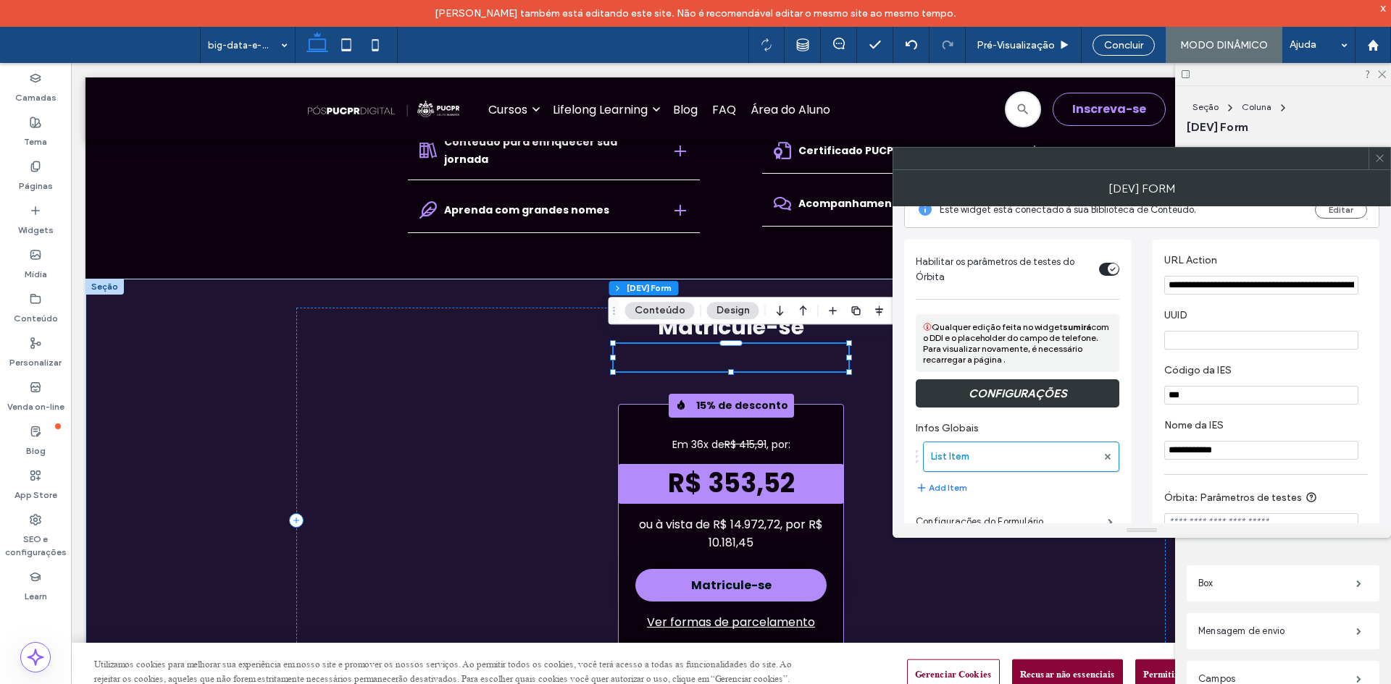
scroll to position [0, 0]
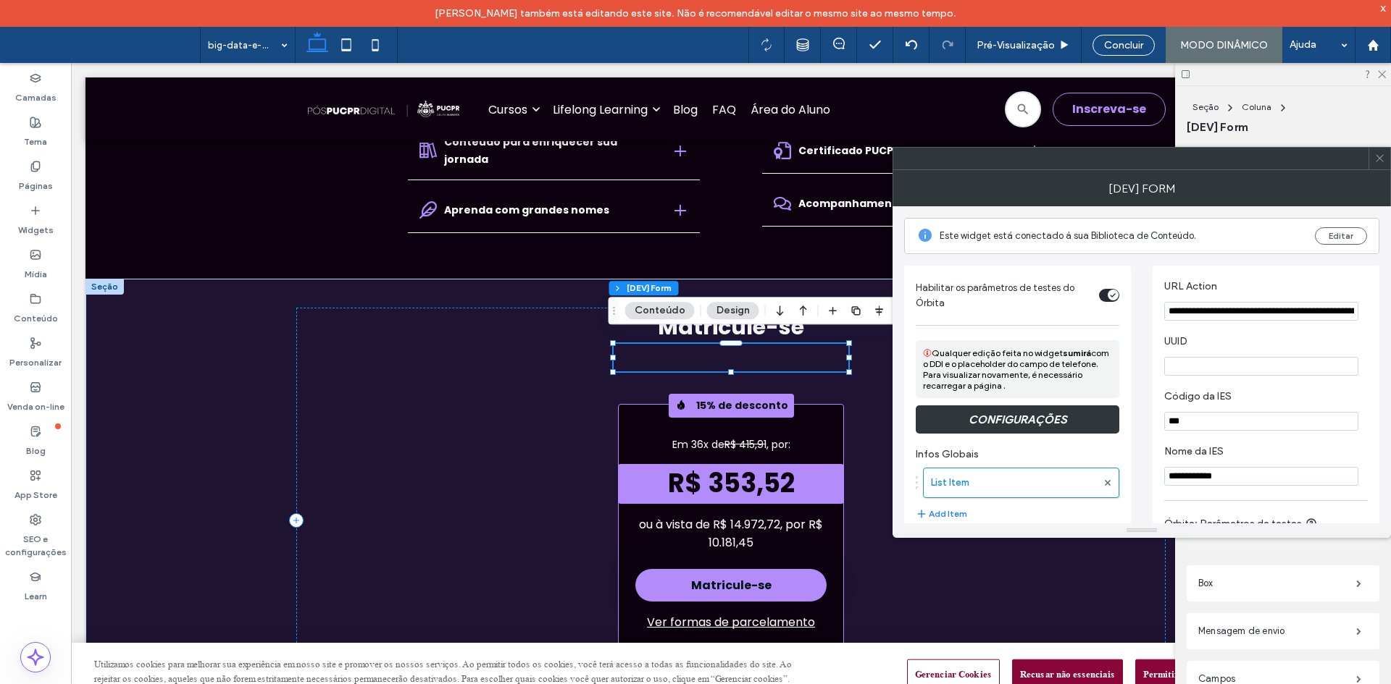
click at [1110, 296] on icon "toggle" at bounding box center [1113, 295] width 6 height 4
click at [1385, 161] on div at bounding box center [1379, 159] width 22 height 22
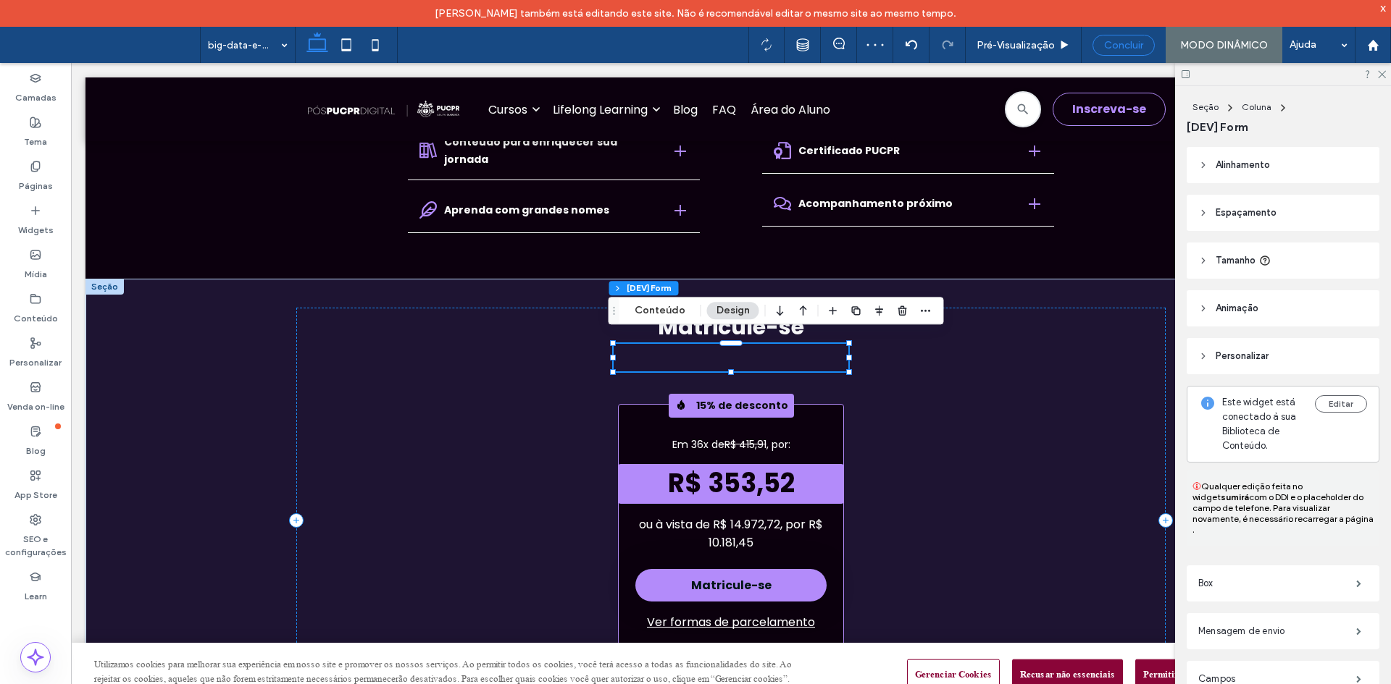
click at [1124, 43] on span "Concluir" at bounding box center [1123, 45] width 39 height 12
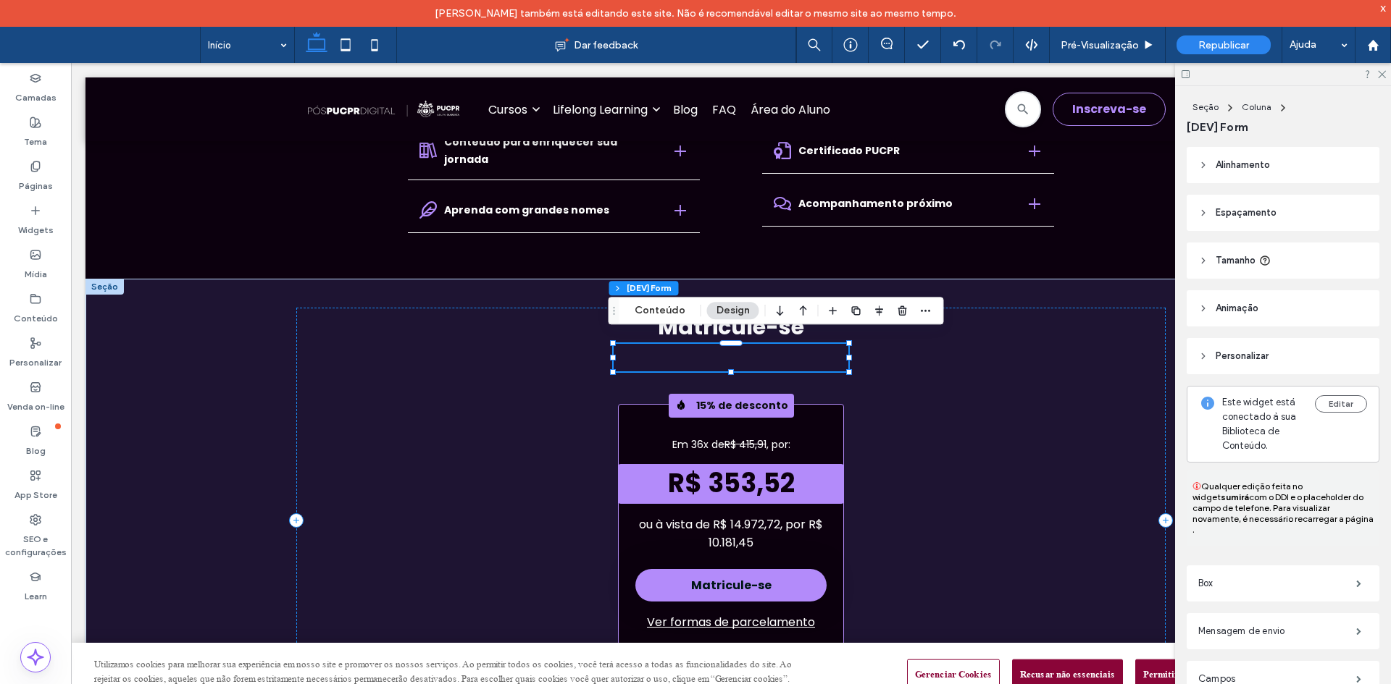
click at [1207, 49] on span "Republicar" at bounding box center [1223, 45] width 51 height 12
